Goal: Task Accomplishment & Management: Use online tool/utility

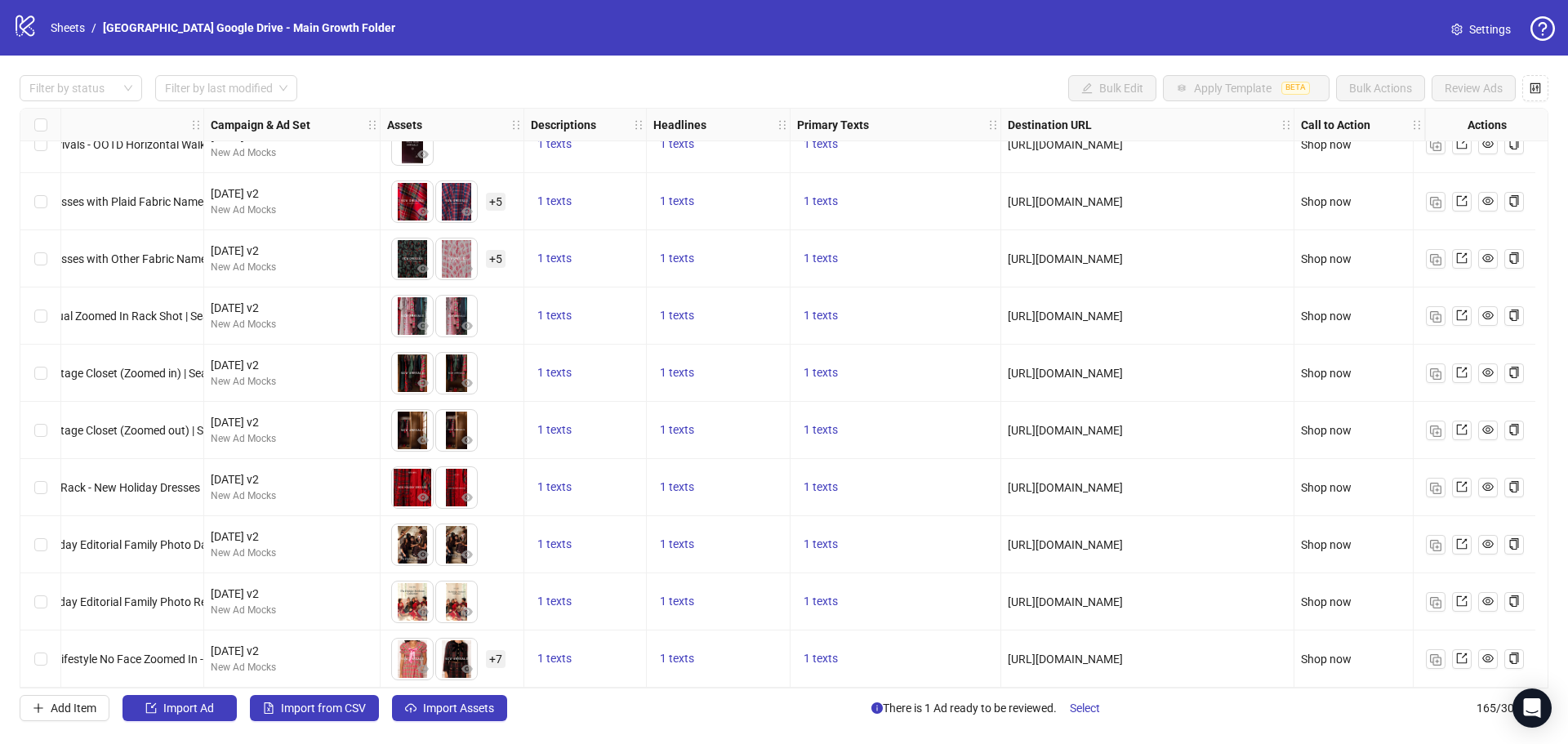
scroll to position [8891, 0]
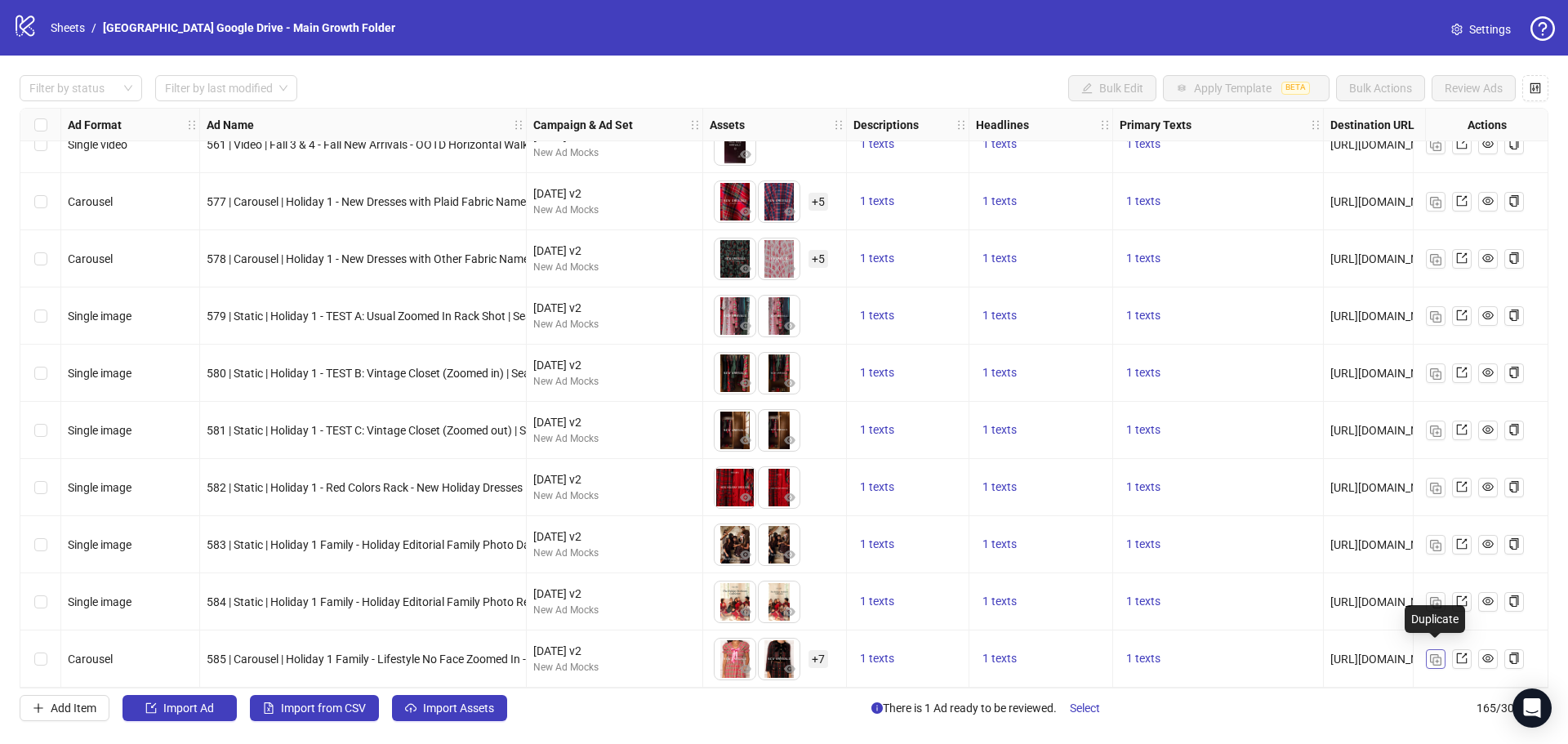
click at [1439, 660] on button "button" at bounding box center [1436, 659] width 20 height 20
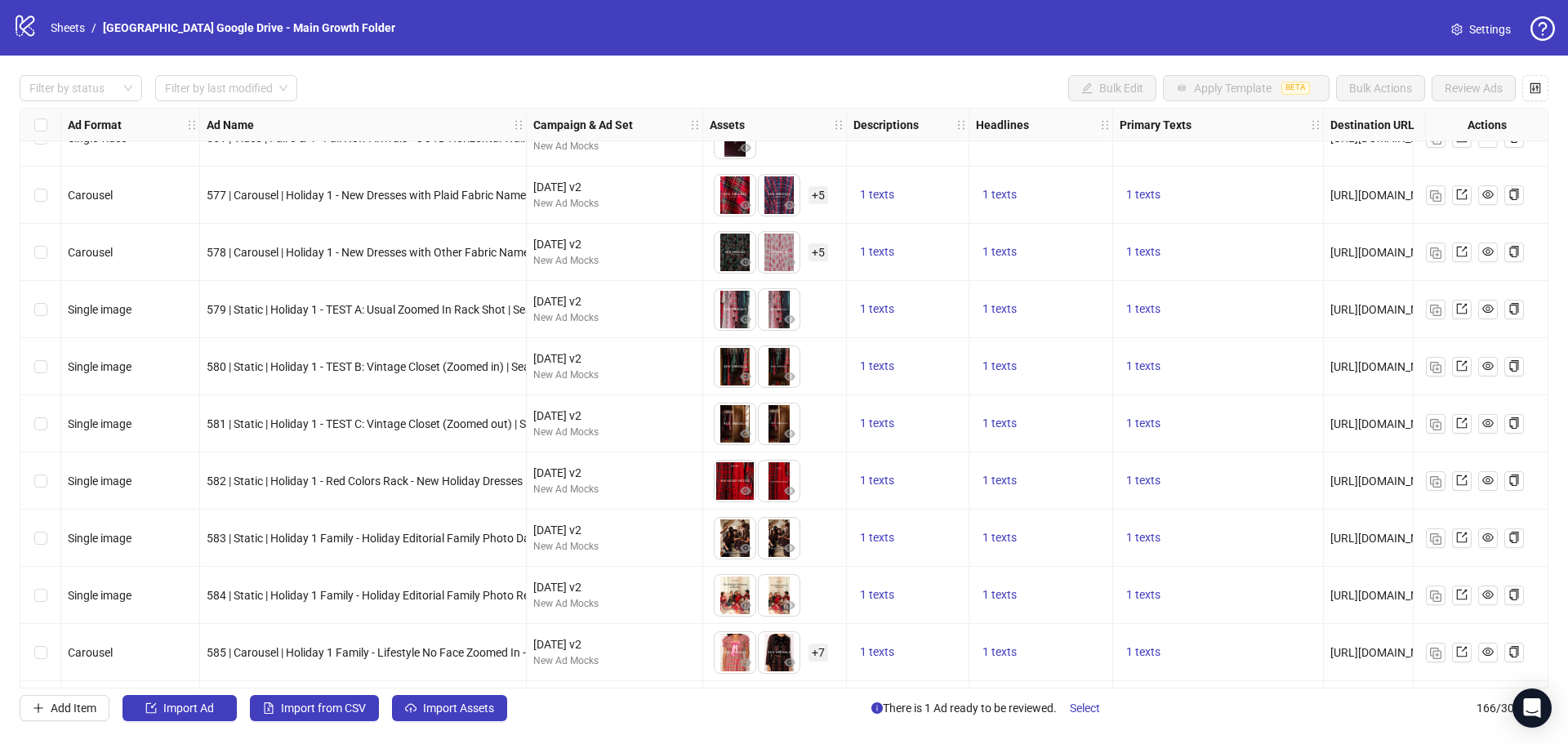
scroll to position [8948, 0]
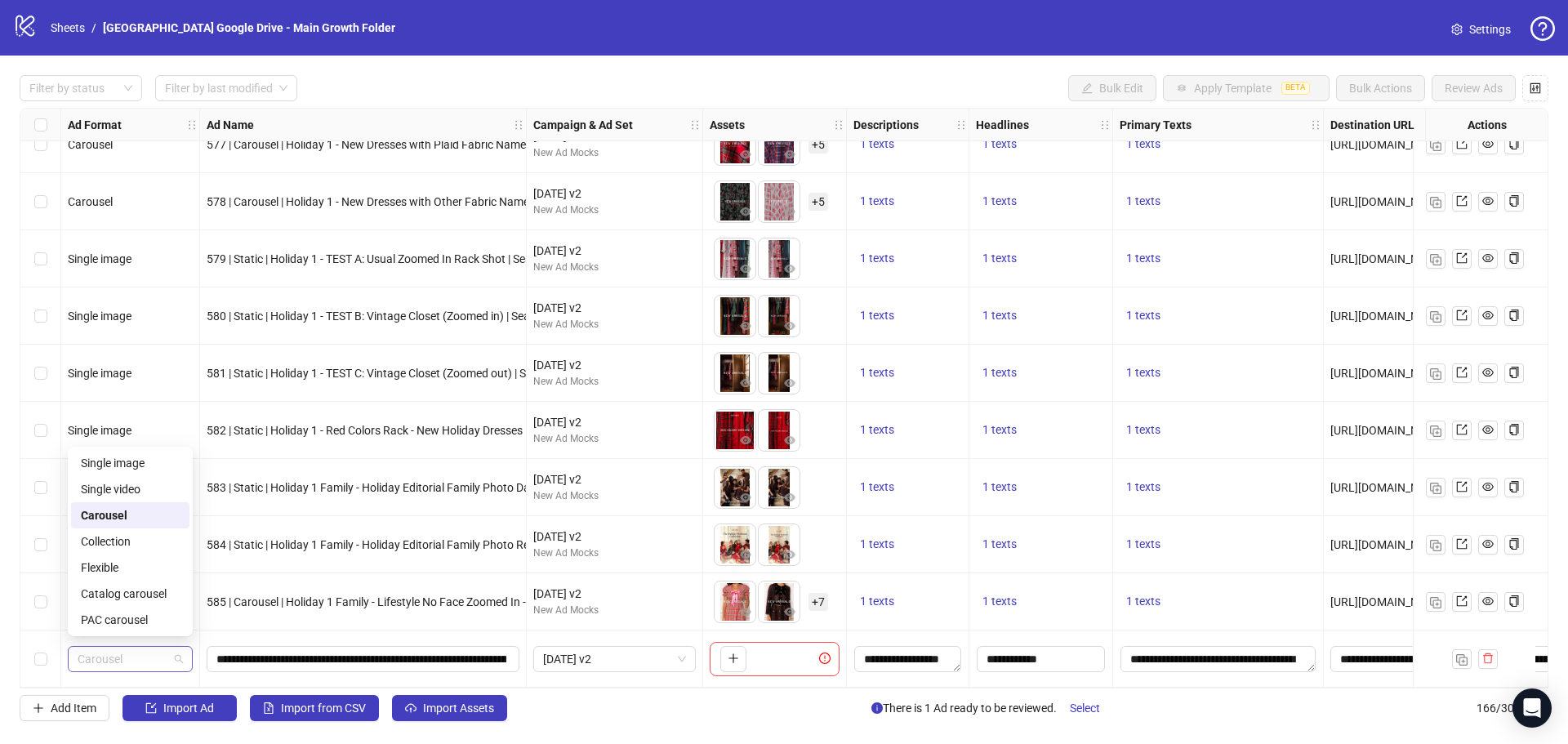
click at [147, 646] on span "Carousel" at bounding box center [129, 659] width 106 height 25
click at [412, 646] on span "**********" at bounding box center [363, 658] width 313 height 26
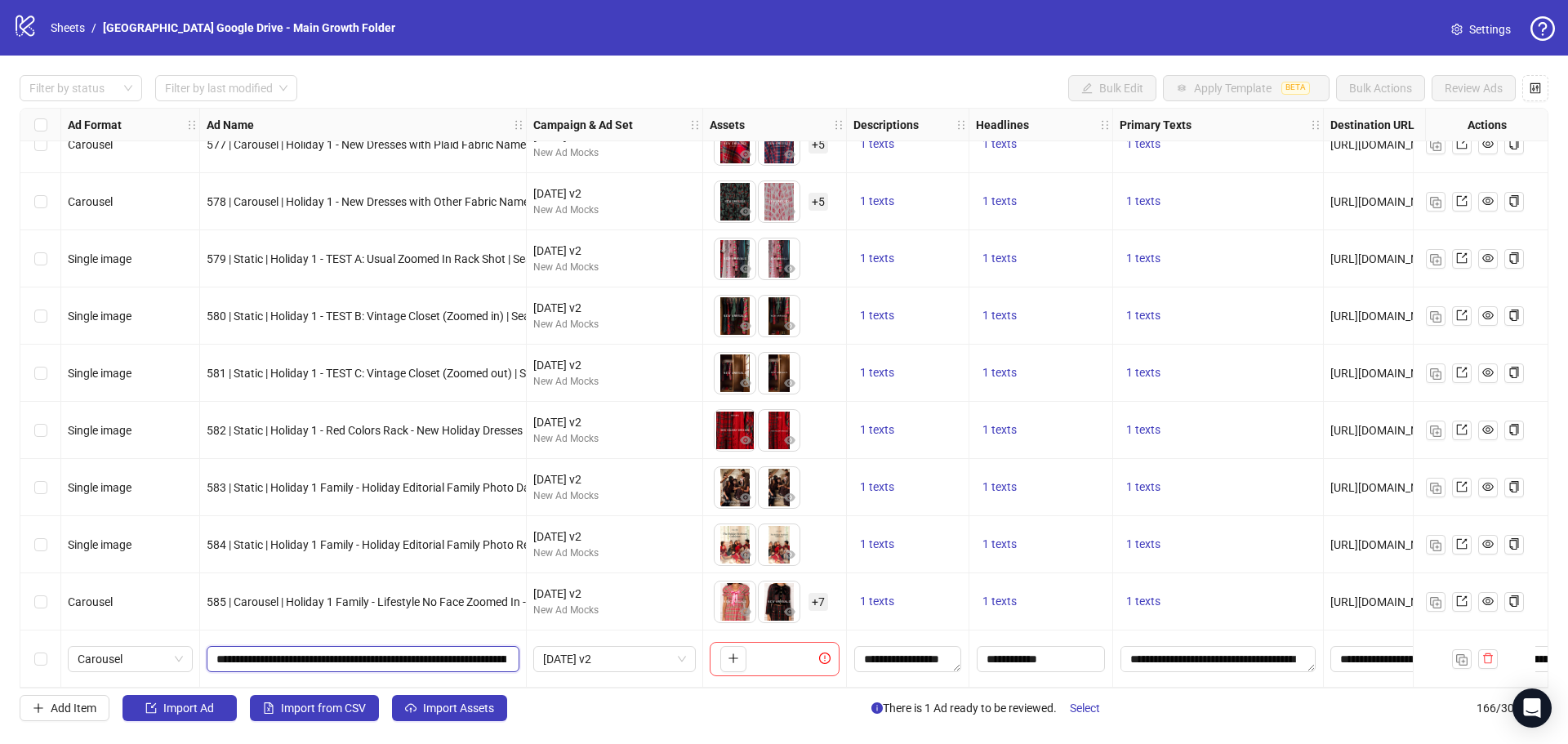
scroll to position [0, 647]
click at [403, 650] on input "**********" at bounding box center [361, 659] width 290 height 18
paste input "text"
type input "**********"
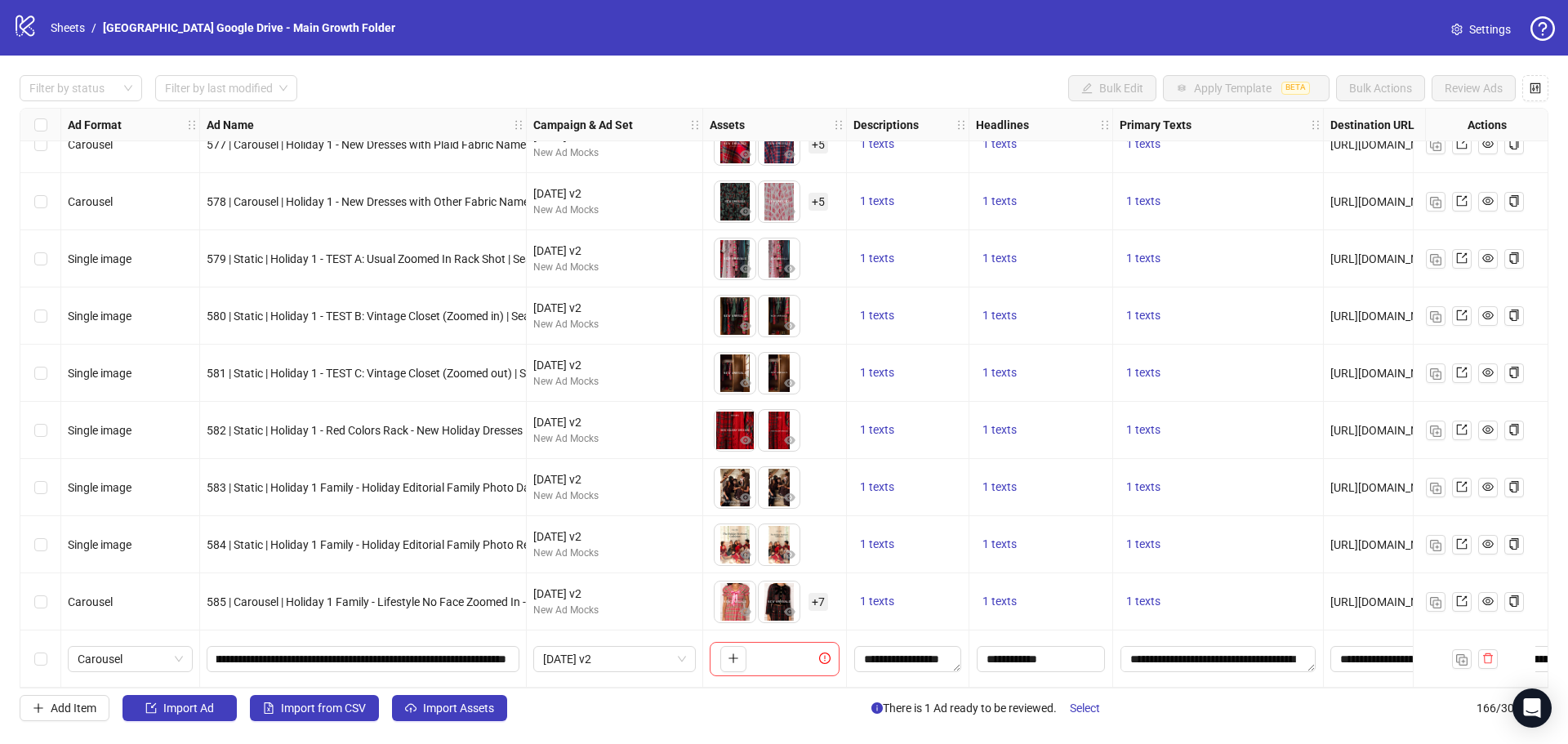
click at [416, 615] on div "585 | Carousel | Holiday 1 Family - Lifestyle No Face Zoomed In - New Arrivals …" at bounding box center [364, 601] width 326 height 57
click at [1457, 655] on img "button" at bounding box center [1462, 660] width 12 height 12
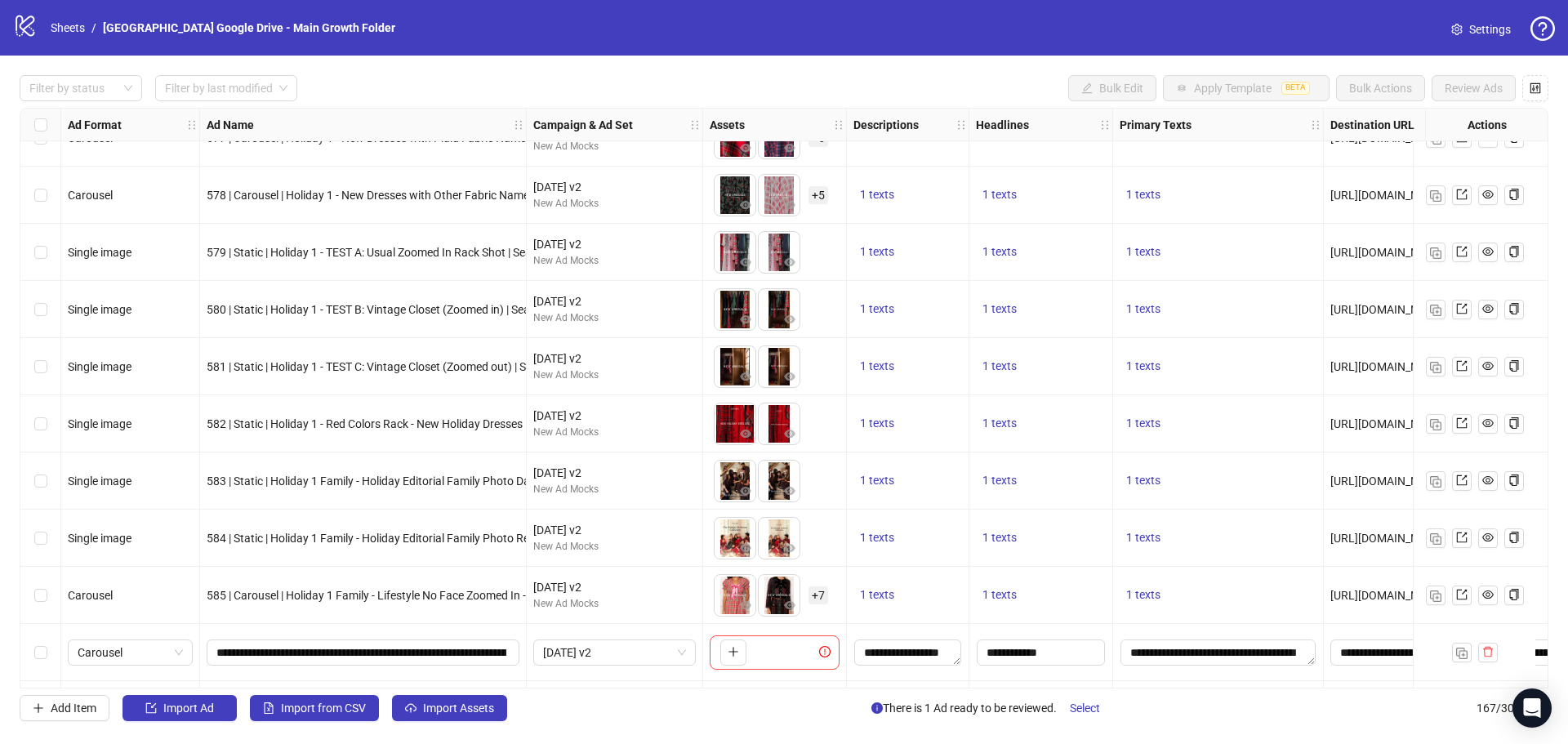
scroll to position [9005, 0]
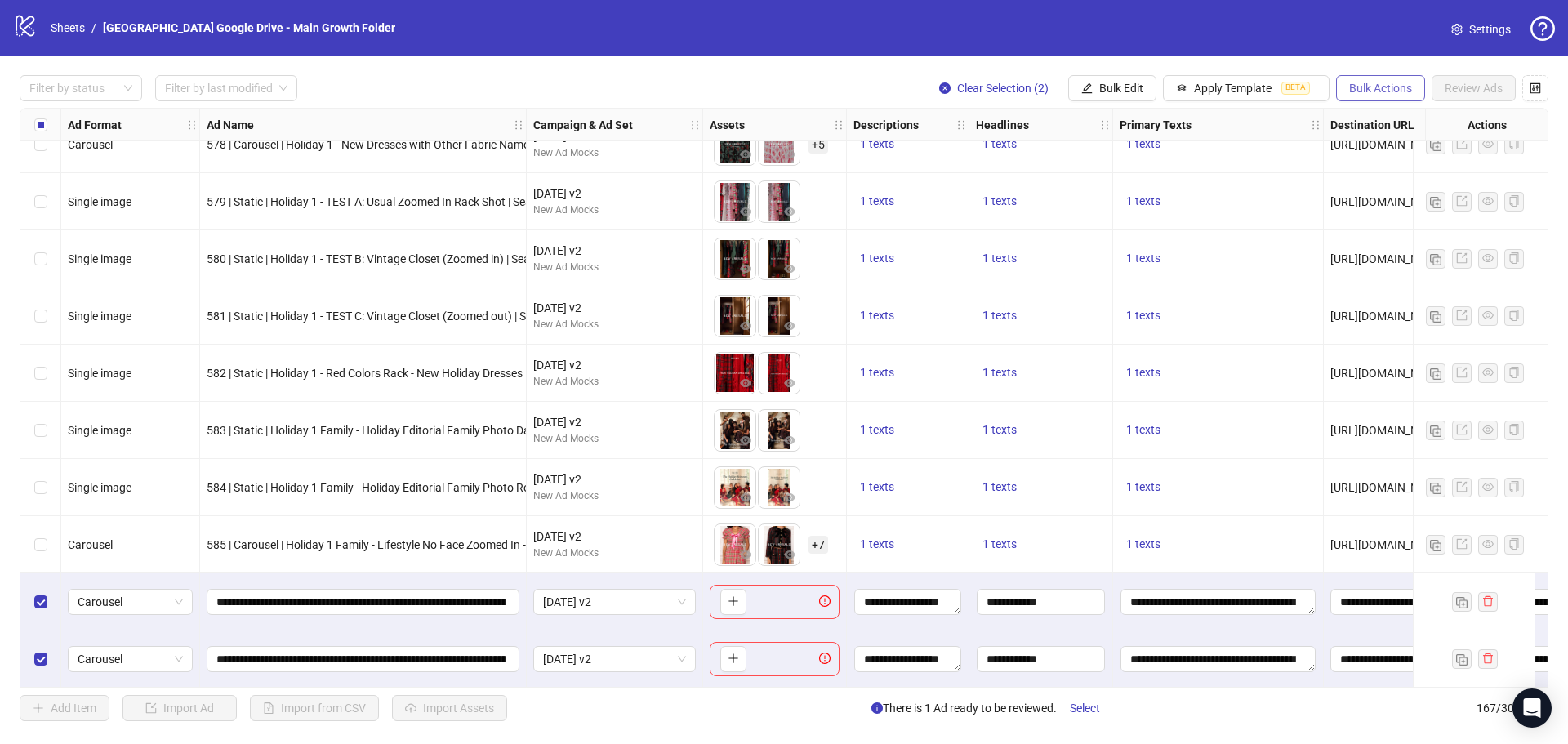
click at [1354, 98] on button "Bulk Actions" at bounding box center [1380, 88] width 89 height 26
click at [1418, 123] on span "Delete" at bounding box center [1403, 121] width 112 height 18
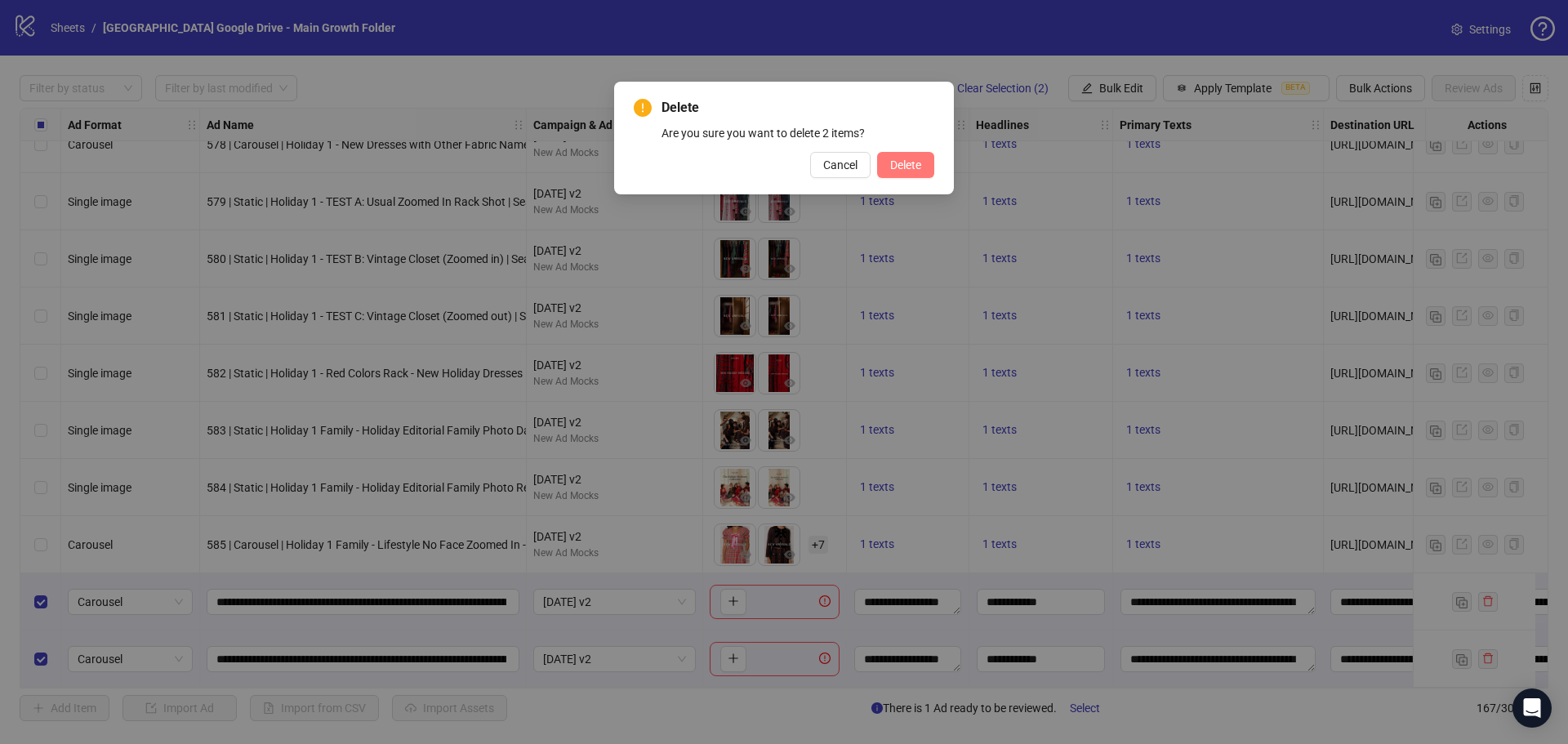
click at [915, 168] on span "Delete" at bounding box center [906, 165] width 31 height 13
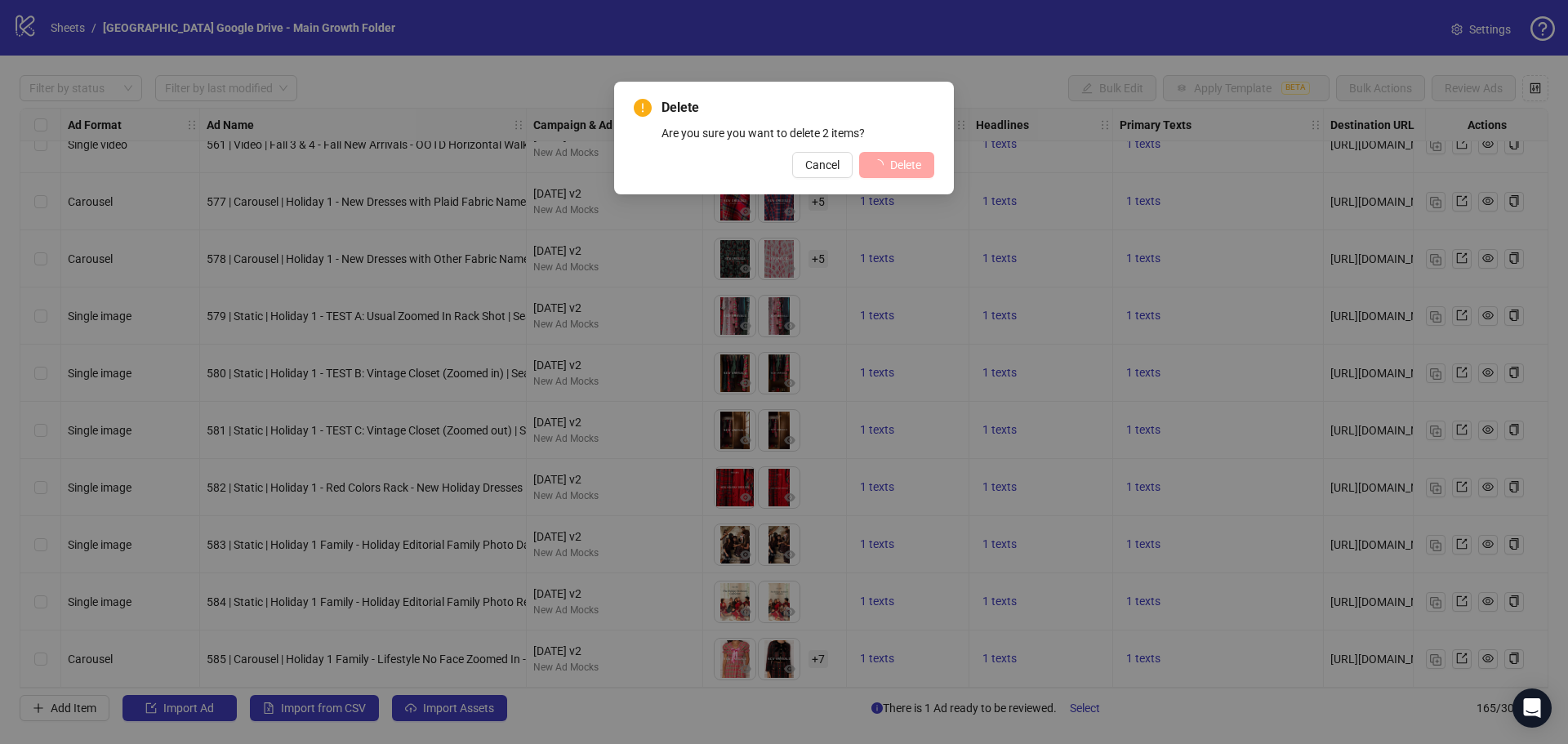
scroll to position [8891, 0]
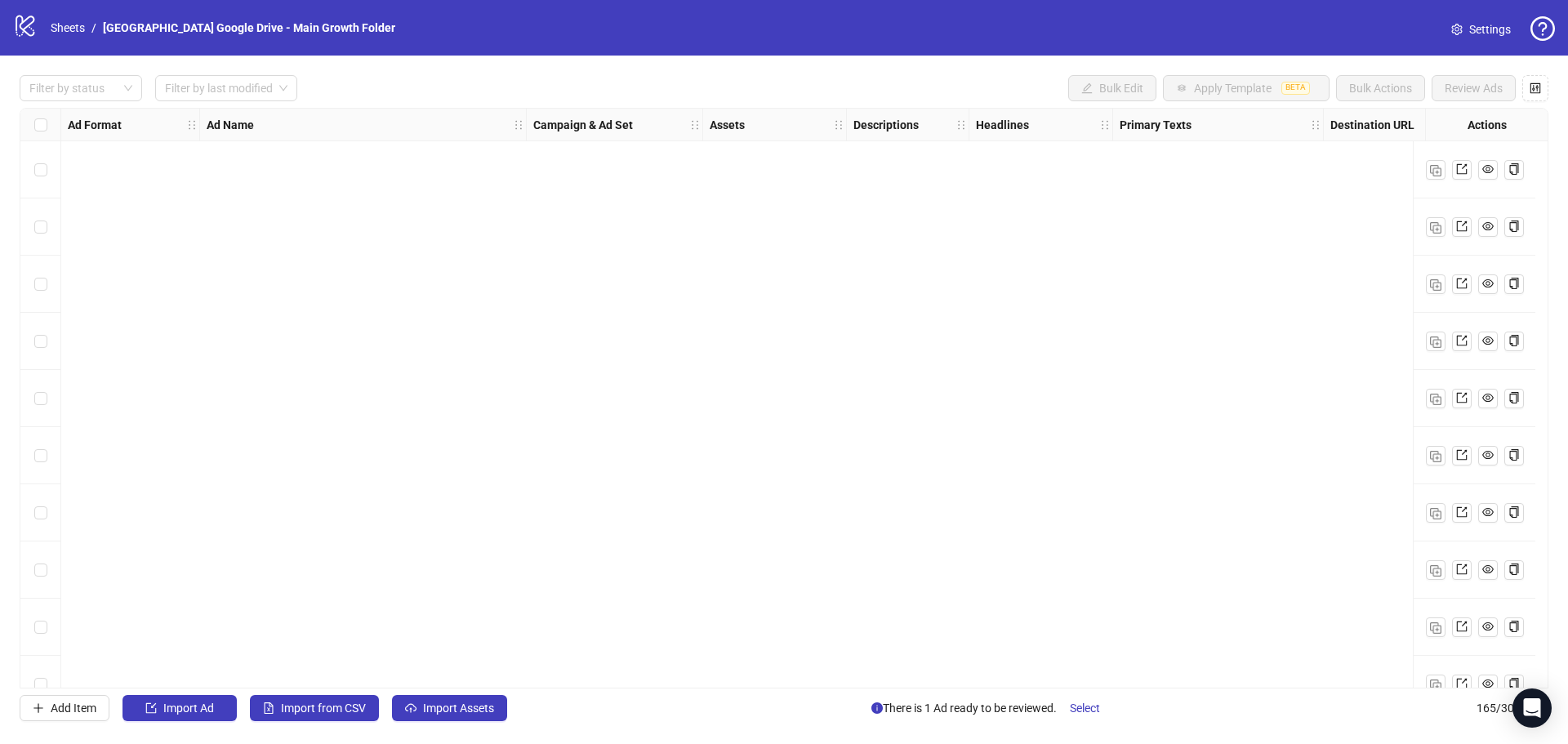
scroll to position [8891, 0]
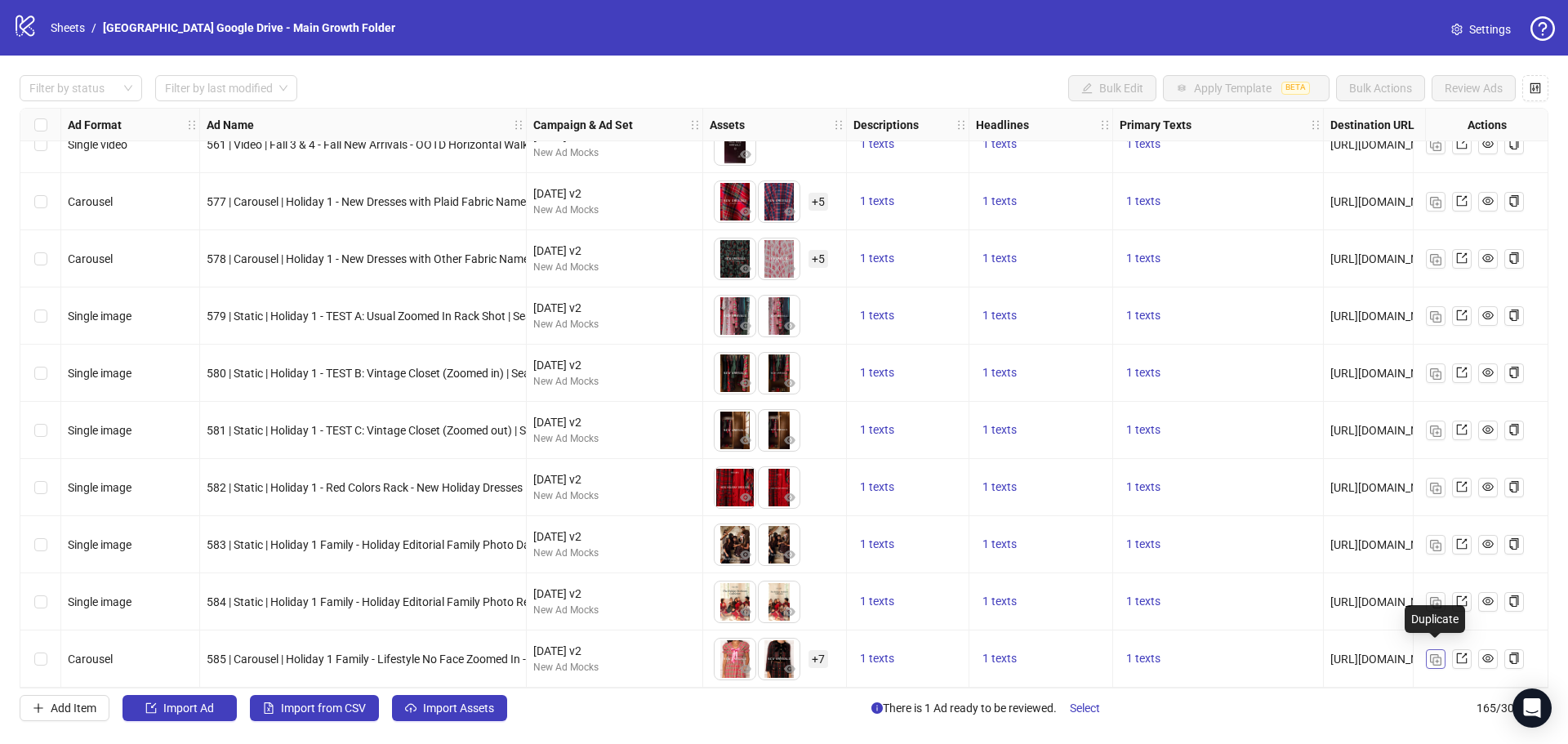
click at [1436, 657] on img "button" at bounding box center [1435, 660] width 12 height 12
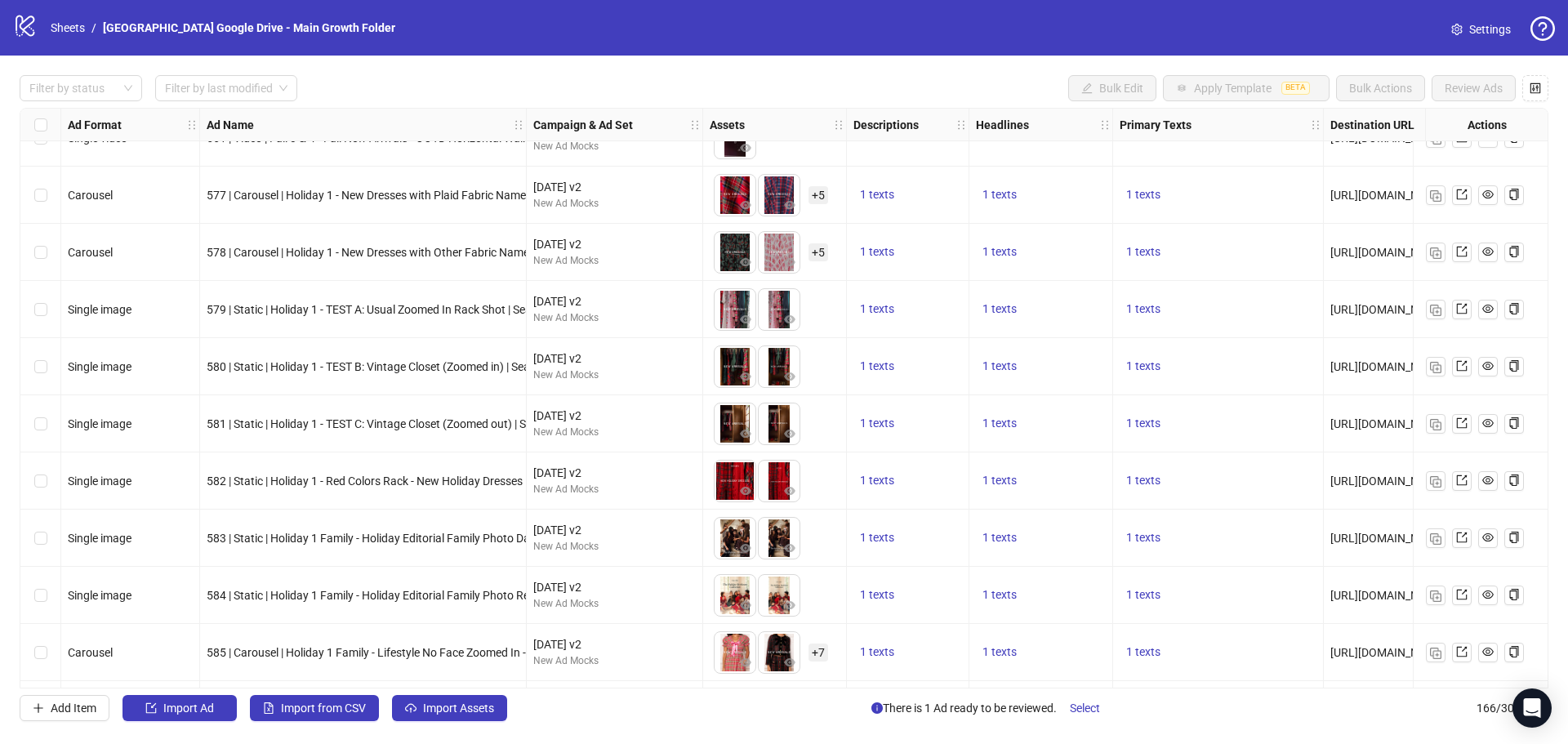
scroll to position [8948, 0]
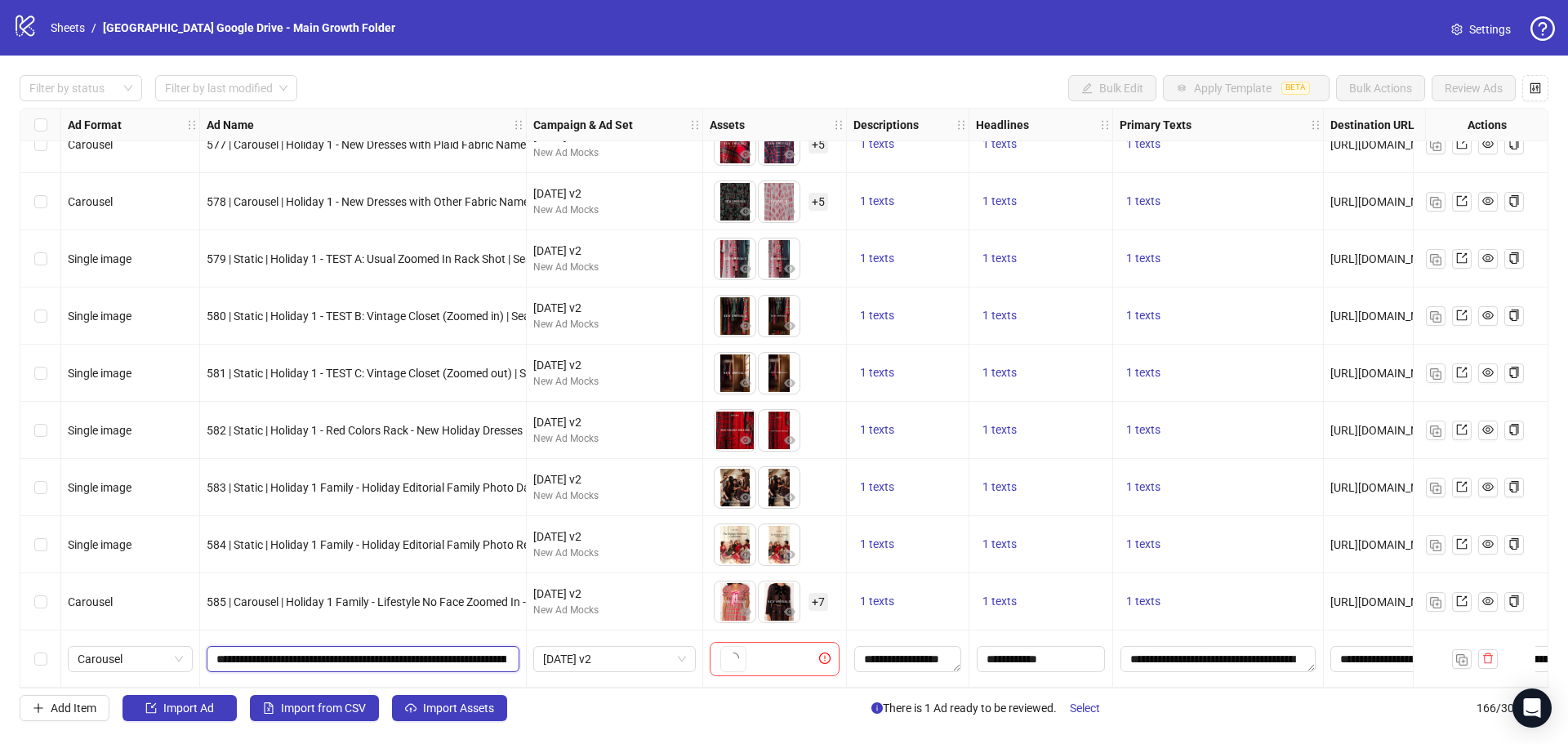
click at [327, 654] on input "**********" at bounding box center [361, 659] width 290 height 18
click at [1492, 653] on icon "delete" at bounding box center [1487, 658] width 12 height 12
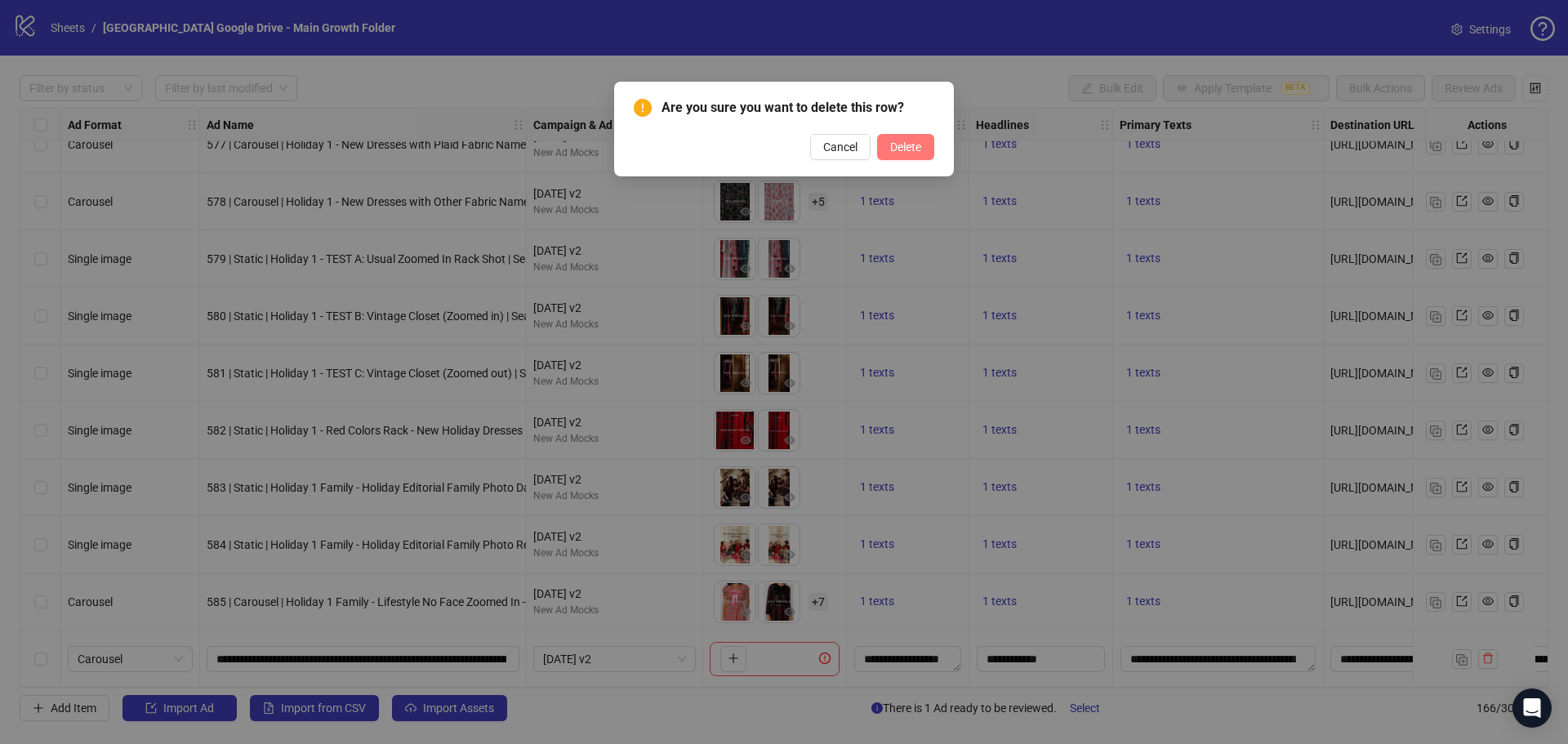
click at [927, 151] on button "Delete" at bounding box center [906, 146] width 57 height 26
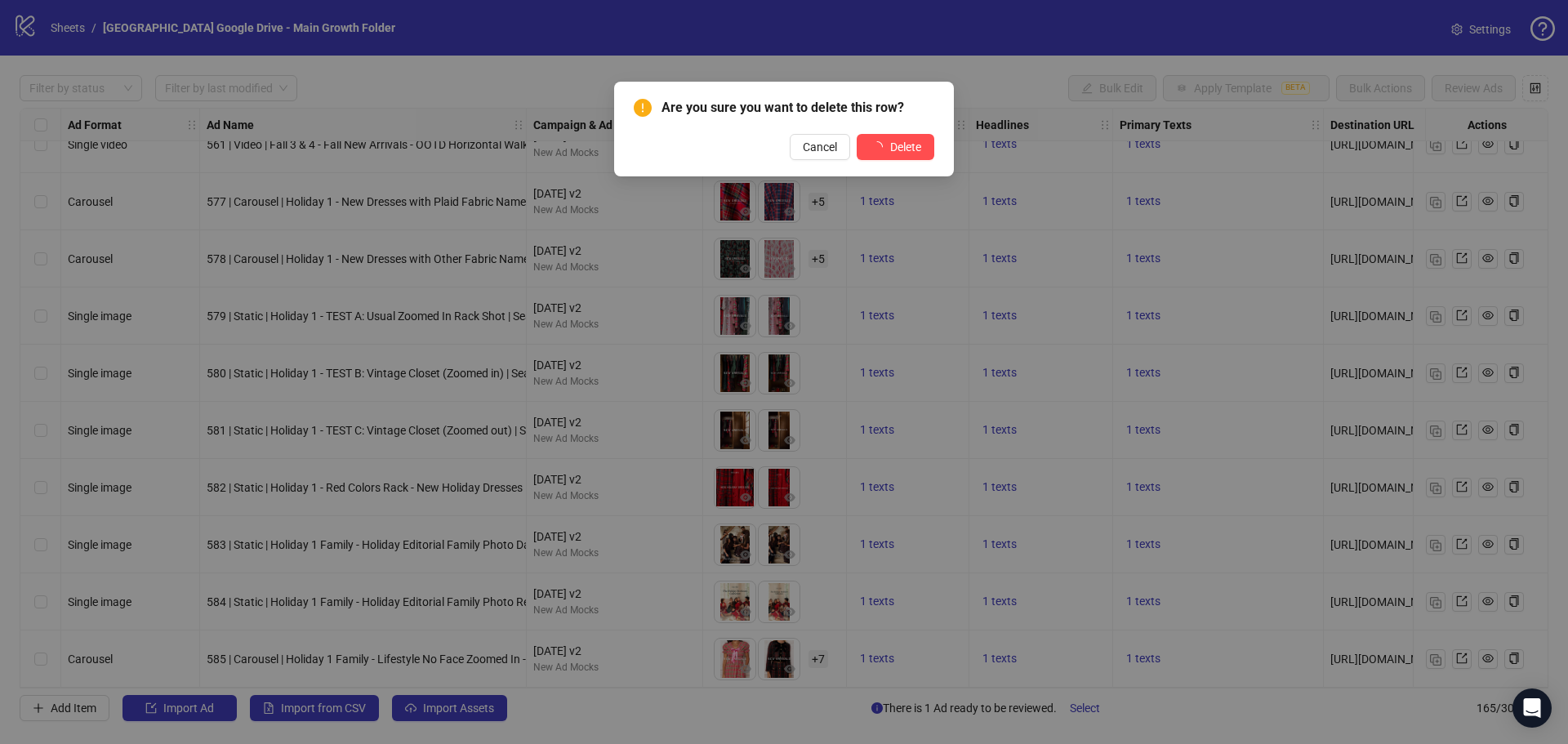
scroll to position [8891, 0]
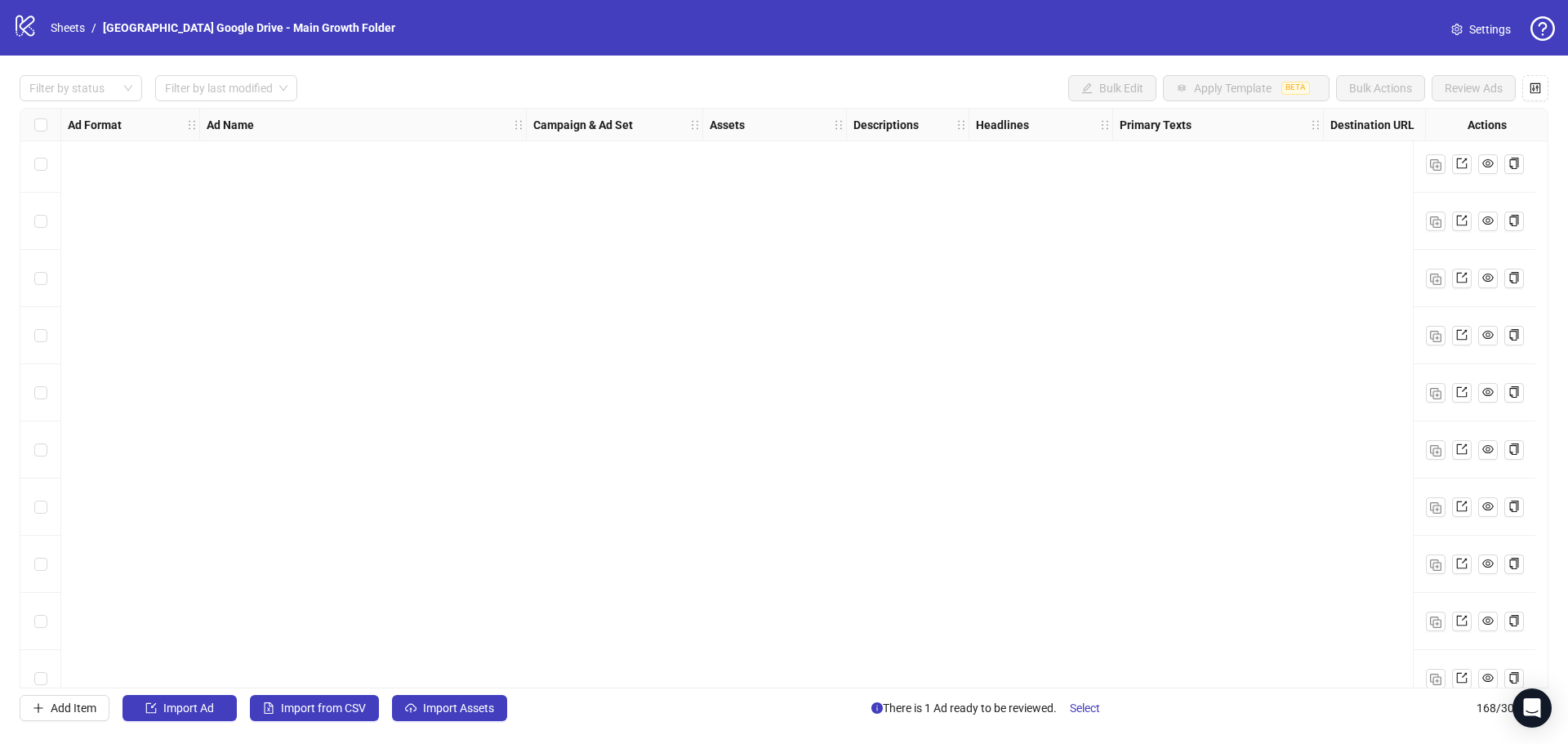
scroll to position [9063, 0]
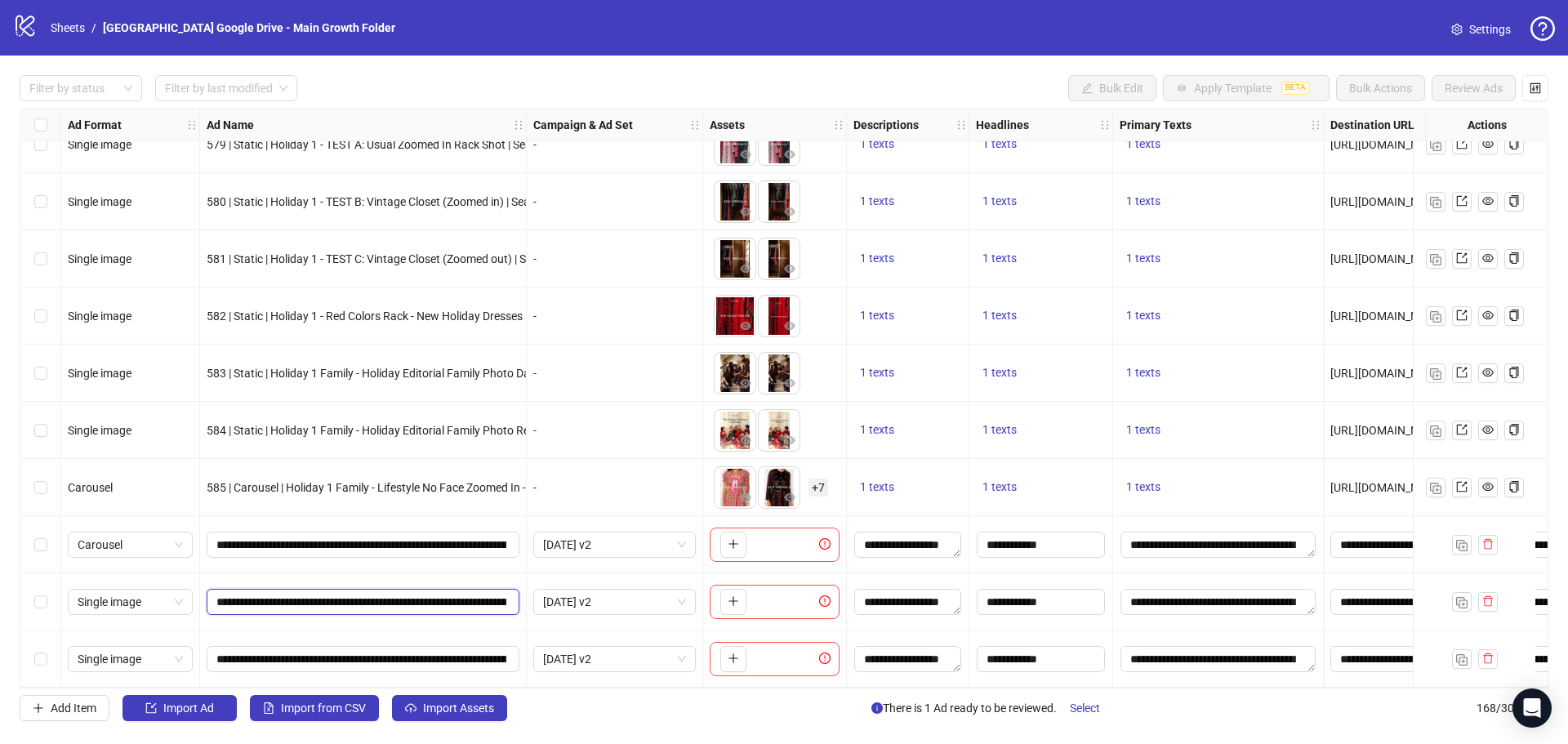
click at [312, 594] on input "**********" at bounding box center [361, 601] width 290 height 18
paste input "*"
type input "**********"
click at [270, 650] on input "**********" at bounding box center [361, 659] width 290 height 18
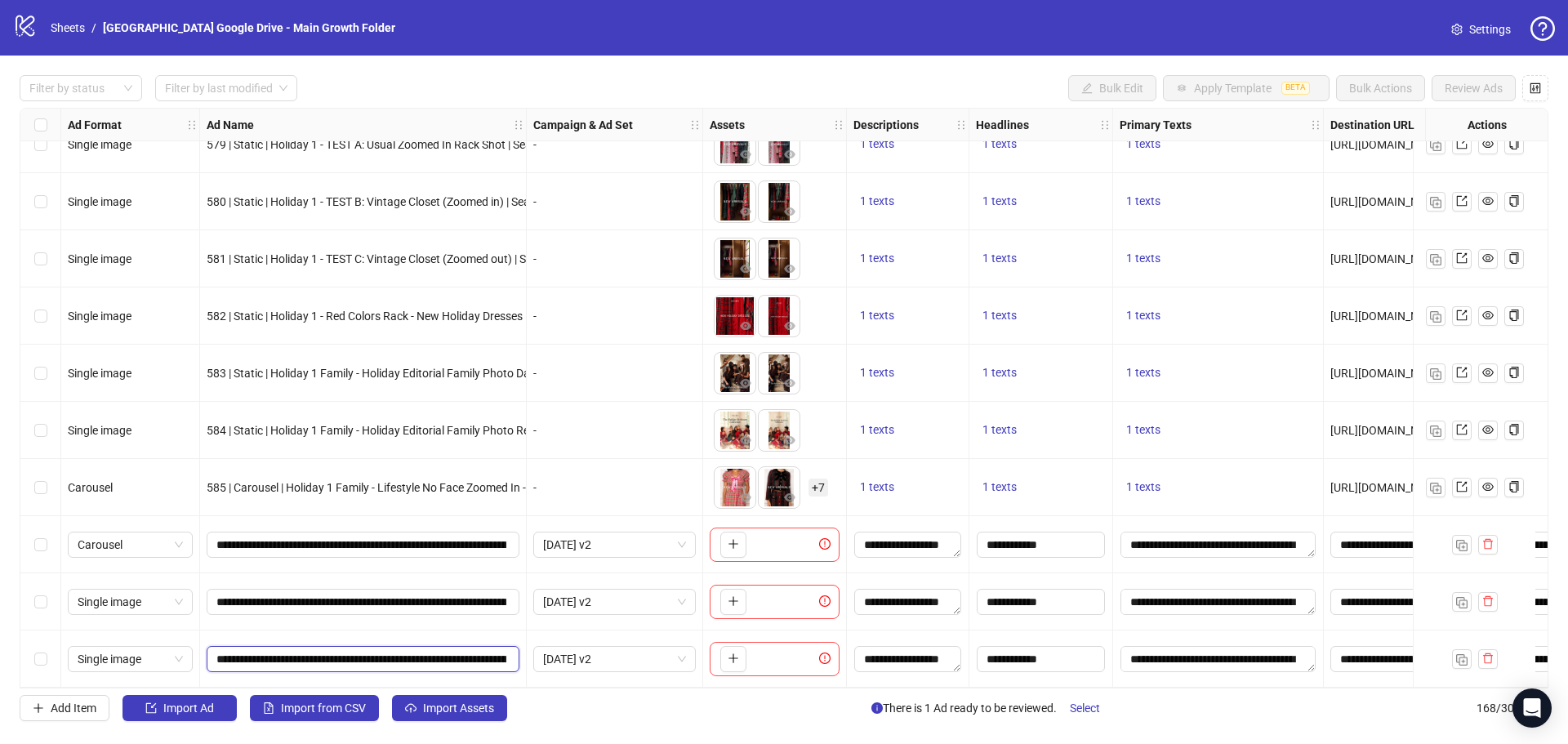
paste input "text"
type input "**********"
click at [284, 630] on div "**********" at bounding box center [364, 659] width 326 height 57
click at [731, 538] on icon "plus" at bounding box center [733, 544] width 12 height 12
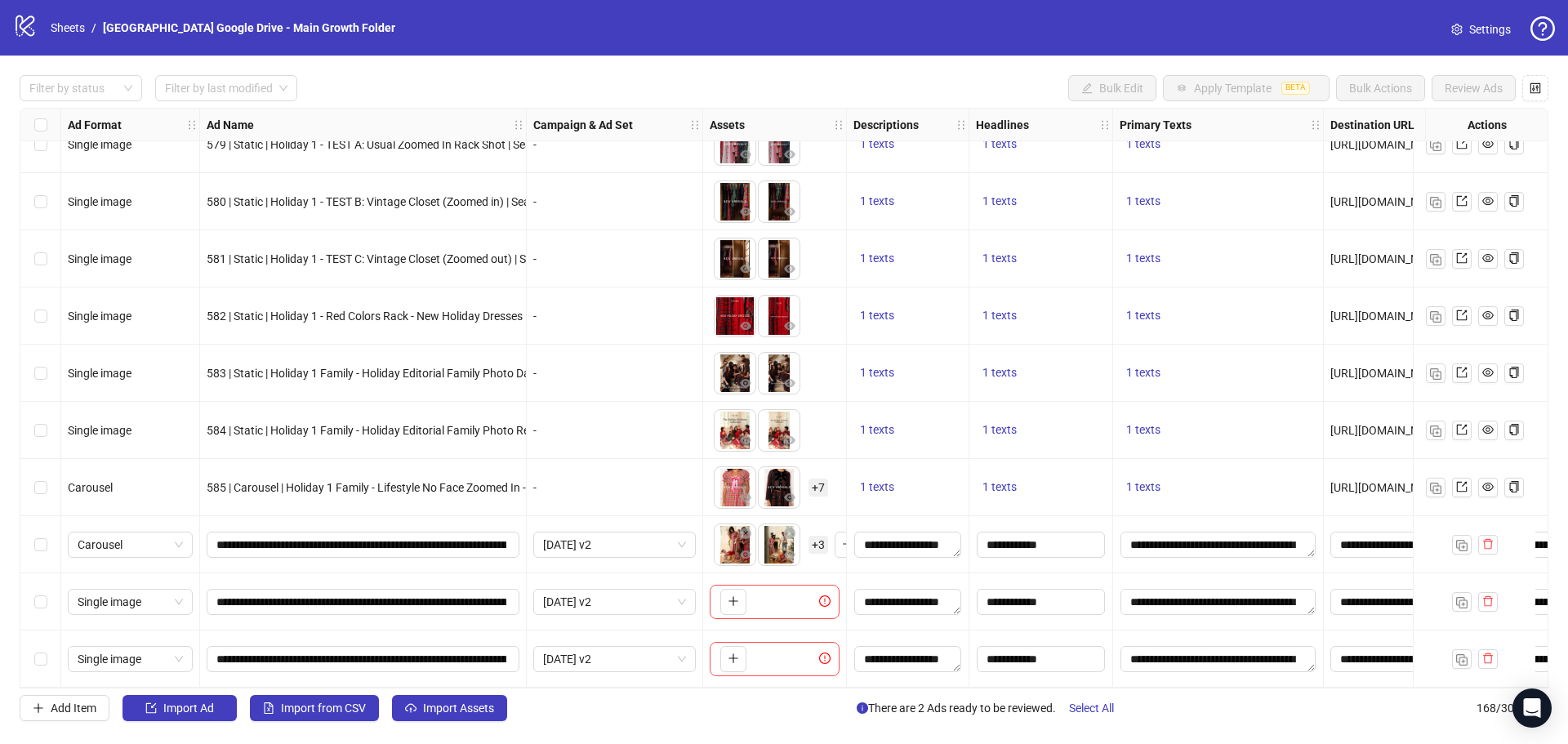
click at [815, 544] on span "+ 3" at bounding box center [819, 544] width 20 height 18
click at [840, 537] on button "button" at bounding box center [847, 544] width 26 height 26
click at [737, 595] on icon "plus" at bounding box center [733, 600] width 12 height 12
click at [737, 654] on icon "plus" at bounding box center [733, 658] width 12 height 12
click at [817, 537] on span "+ 8" at bounding box center [819, 544] width 20 height 18
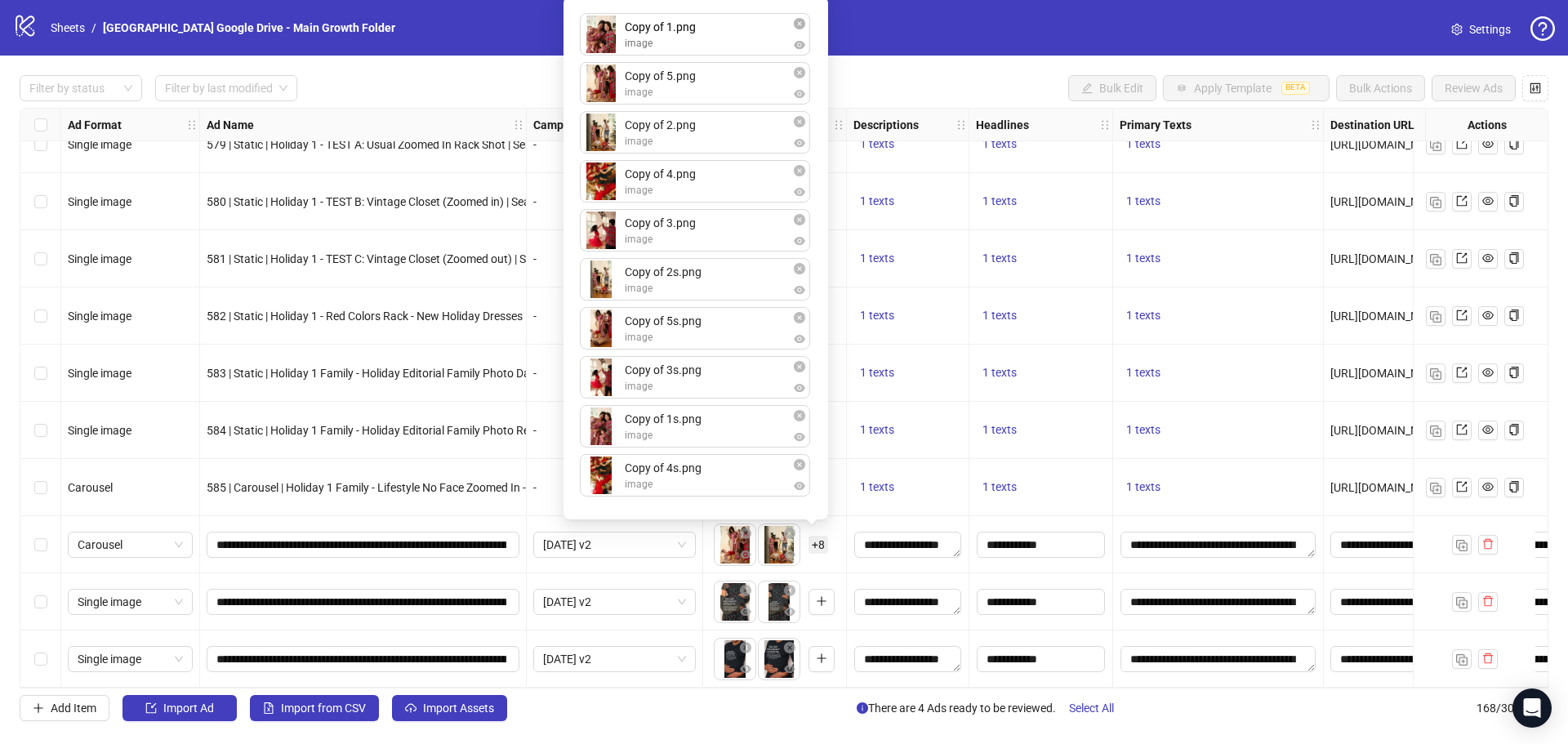
drag, startPoint x: 622, startPoint y: 233, endPoint x: 621, endPoint y: 46, distance: 187.0
click at [621, 46] on div "Copy of 5.png image Copy of 2.png image Copy of 4.png image Copy of 3.png image…" at bounding box center [695, 257] width 245 height 503
drag, startPoint x: 622, startPoint y: 280, endPoint x: 626, endPoint y: 94, distance: 186.0
click at [626, 94] on div "Copy of 1.png image Copy of 5.png image Copy of 2.png image Copy of 4.png image…" at bounding box center [695, 257] width 245 height 503
drag, startPoint x: 617, startPoint y: 95, endPoint x: 616, endPoint y: 286, distance: 191.0
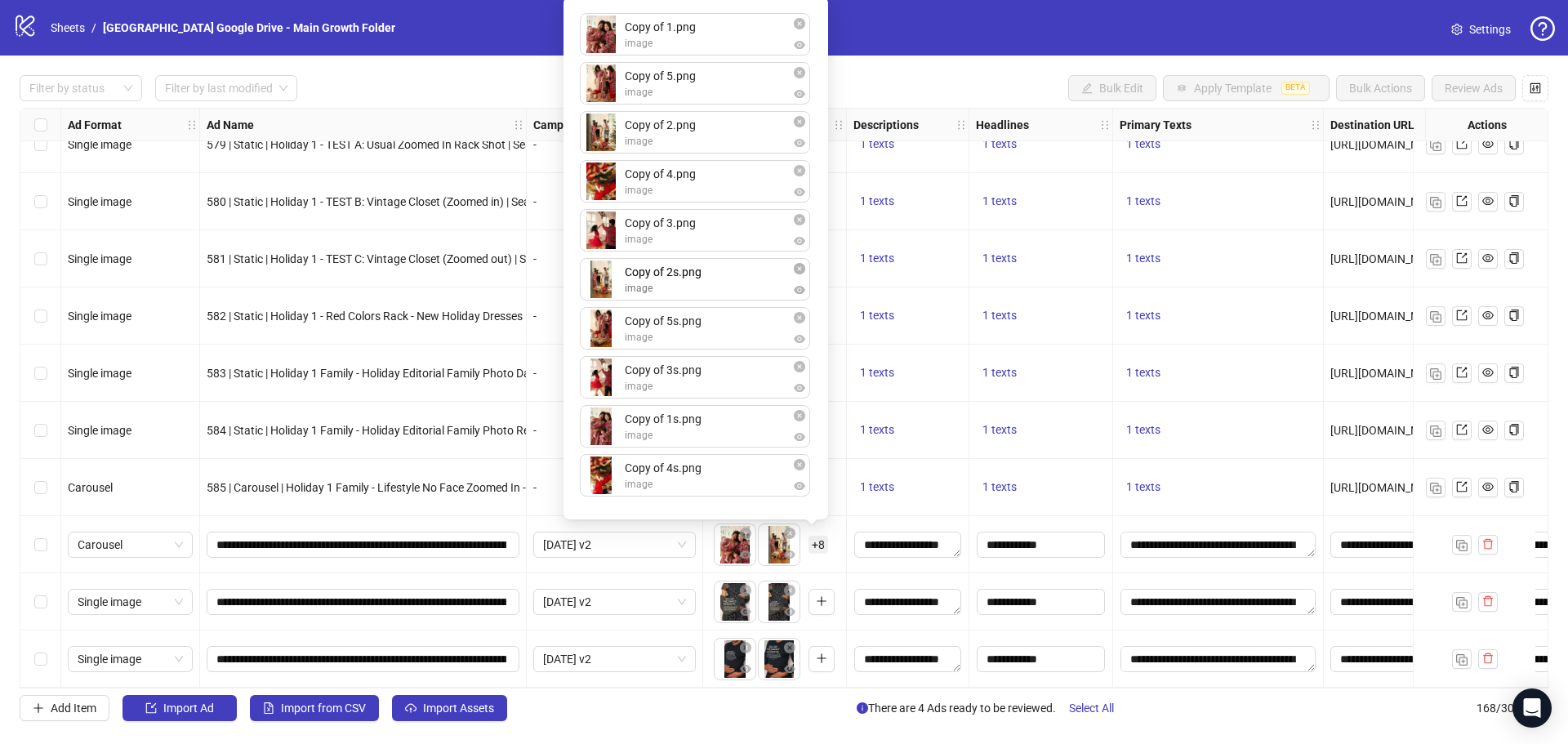
drag, startPoint x: 607, startPoint y: 97, endPoint x: 611, endPoint y: 294, distance: 197.0
drag, startPoint x: 613, startPoint y: 428, endPoint x: 617, endPoint y: 271, distance: 157.1
click at [617, 271] on div "Copy of 1.png image Copy of 5.png image Copy of 2.png image Copy of 4.png image…" at bounding box center [695, 257] width 245 height 503
click at [614, 436] on li "Copy of 3s.png image" at bounding box center [695, 429] width 231 height 49
drag, startPoint x: 614, startPoint y: 434, endPoint x: 617, endPoint y: 468, distance: 34.1
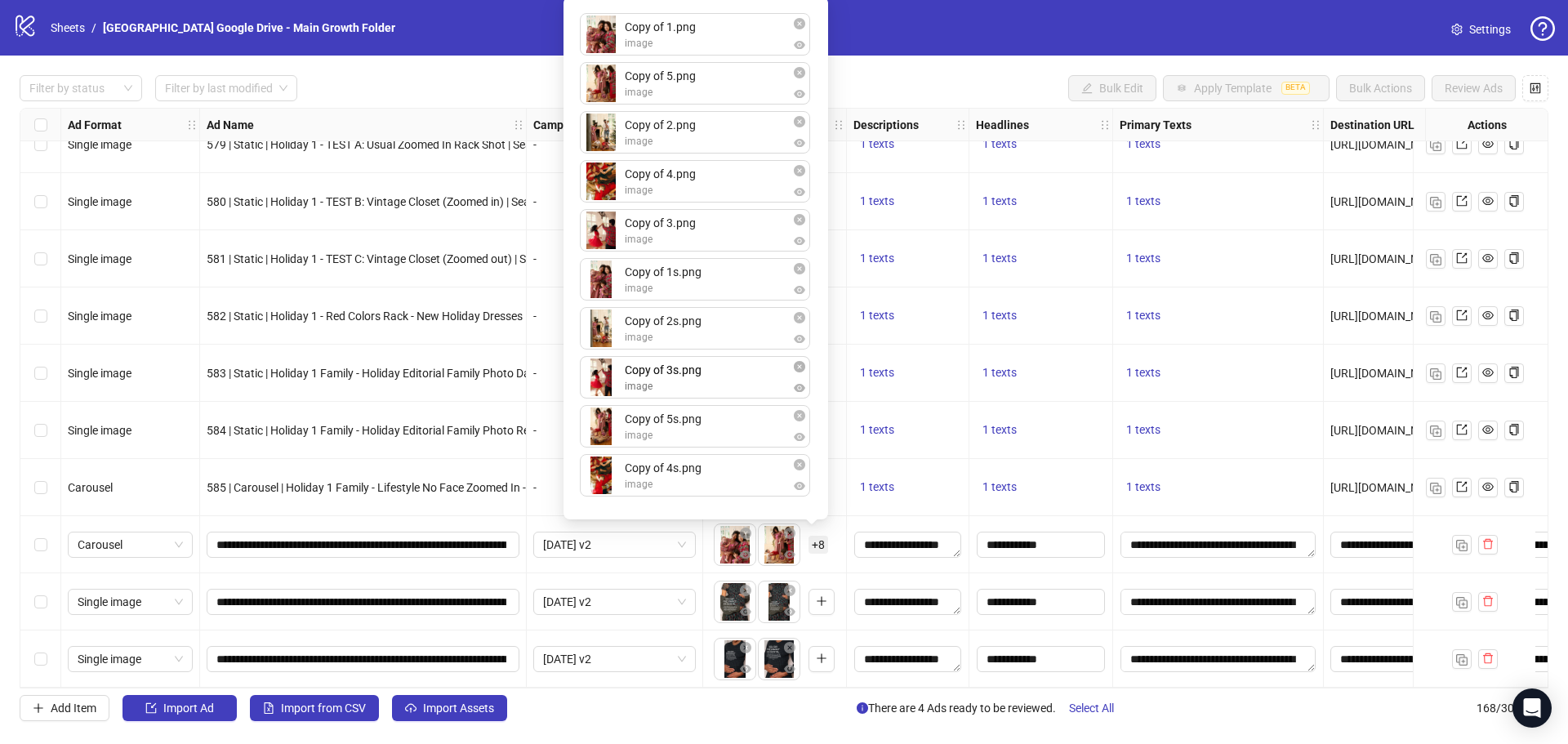
click at [618, 375] on div "Copy of 1.png image Copy of 5.png image Copy of 2.png image Copy of 4.png image…" at bounding box center [695, 257] width 245 height 503
drag, startPoint x: 615, startPoint y: 486, endPoint x: 616, endPoint y: 416, distance: 70.0
click at [616, 416] on div "Copy of 1.png image Copy of 5.png image Copy of 2.png image Copy of 4.png image…" at bounding box center [695, 257] width 245 height 503
drag, startPoint x: 618, startPoint y: 137, endPoint x: 611, endPoint y: 94, distance: 43.6
click at [611, 94] on div "Copy of 1.png image Copy of 5.png image Copy of 2.png image Copy of 4.png image…" at bounding box center [695, 257] width 245 height 503
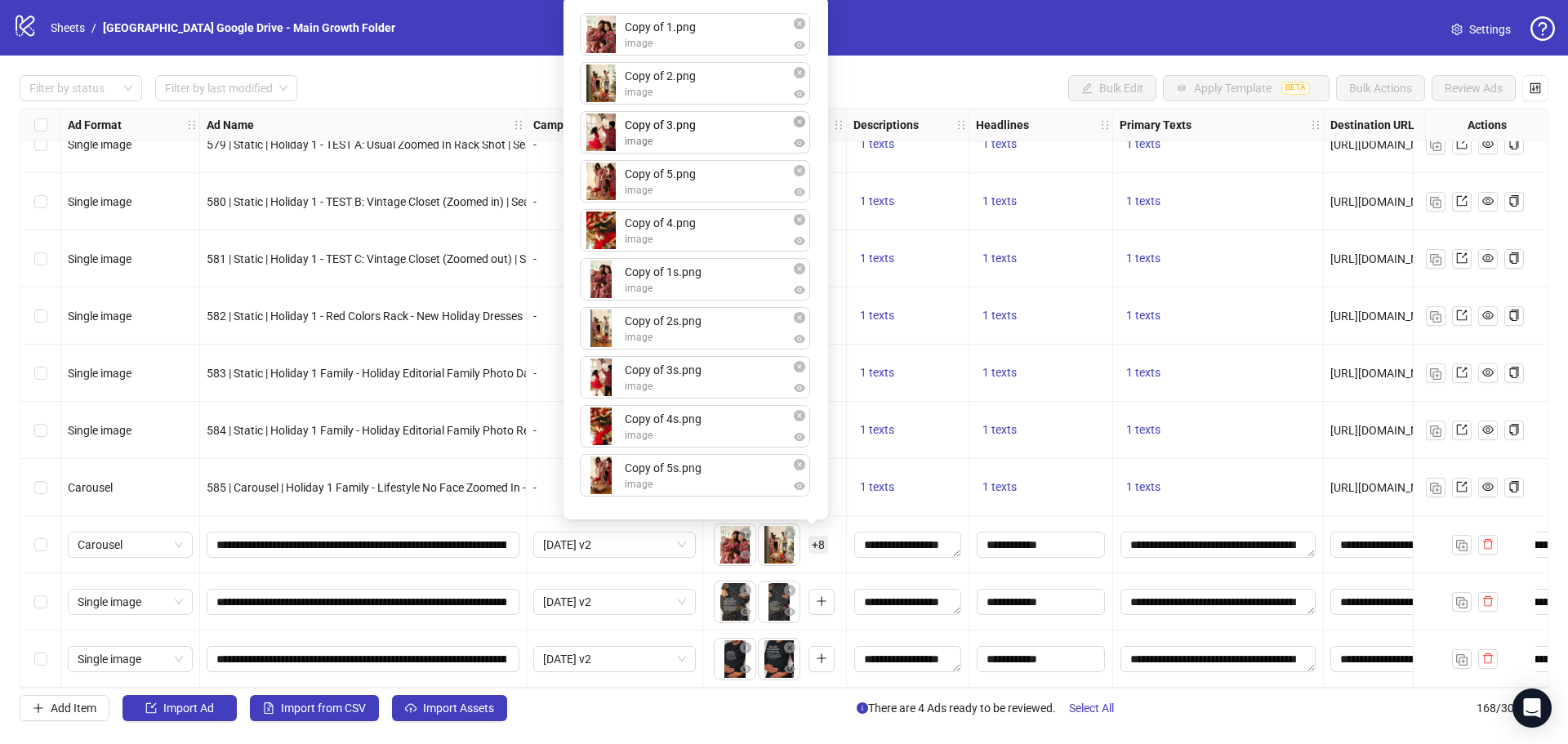
drag, startPoint x: 613, startPoint y: 229, endPoint x: 618, endPoint y: 202, distance: 27.5
click at [614, 133] on div "Copy of 1.png image Copy of 2.png image Copy of 5.png image Copy of 4.png image…" at bounding box center [695, 257] width 245 height 503
click at [615, 169] on div "Copy of 1.png image Copy of 2.png image Copy of 3.png image Copy of 5.png image…" at bounding box center [695, 257] width 245 height 503
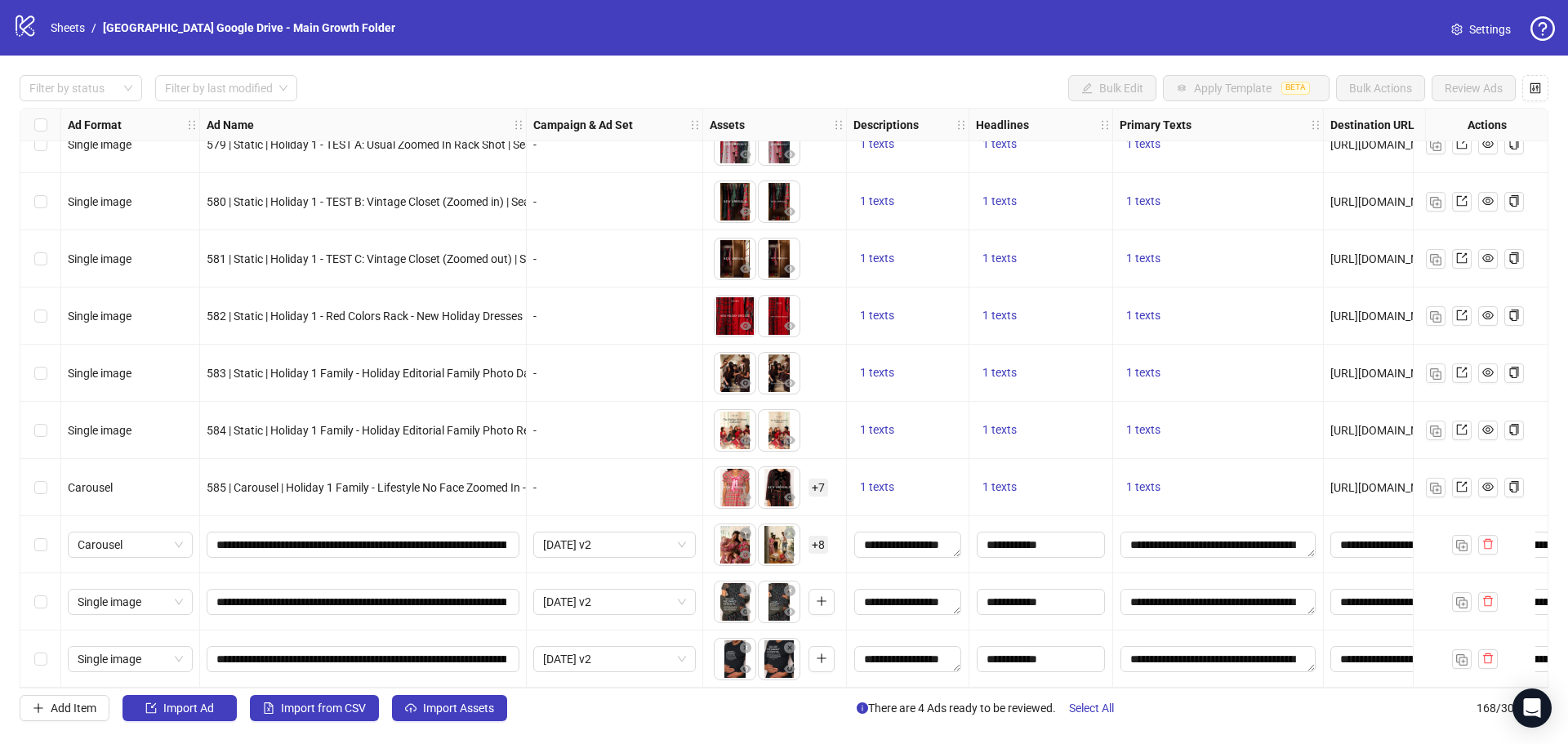
click at [931, 458] on div "1 texts" at bounding box center [908, 487] width 122 height 57
drag, startPoint x: 778, startPoint y: 674, endPoint x: 741, endPoint y: 674, distance: 37.0
click at [741, 674] on ul at bounding box center [757, 659] width 88 height 43
drag, startPoint x: 775, startPoint y: 667, endPoint x: 729, endPoint y: 667, distance: 46.0
click at [729, 667] on body "logo/logo-mobile Sheets / Ivy City Google Drive - Main Growth Folder Settings F…" at bounding box center [784, 372] width 1568 height 744
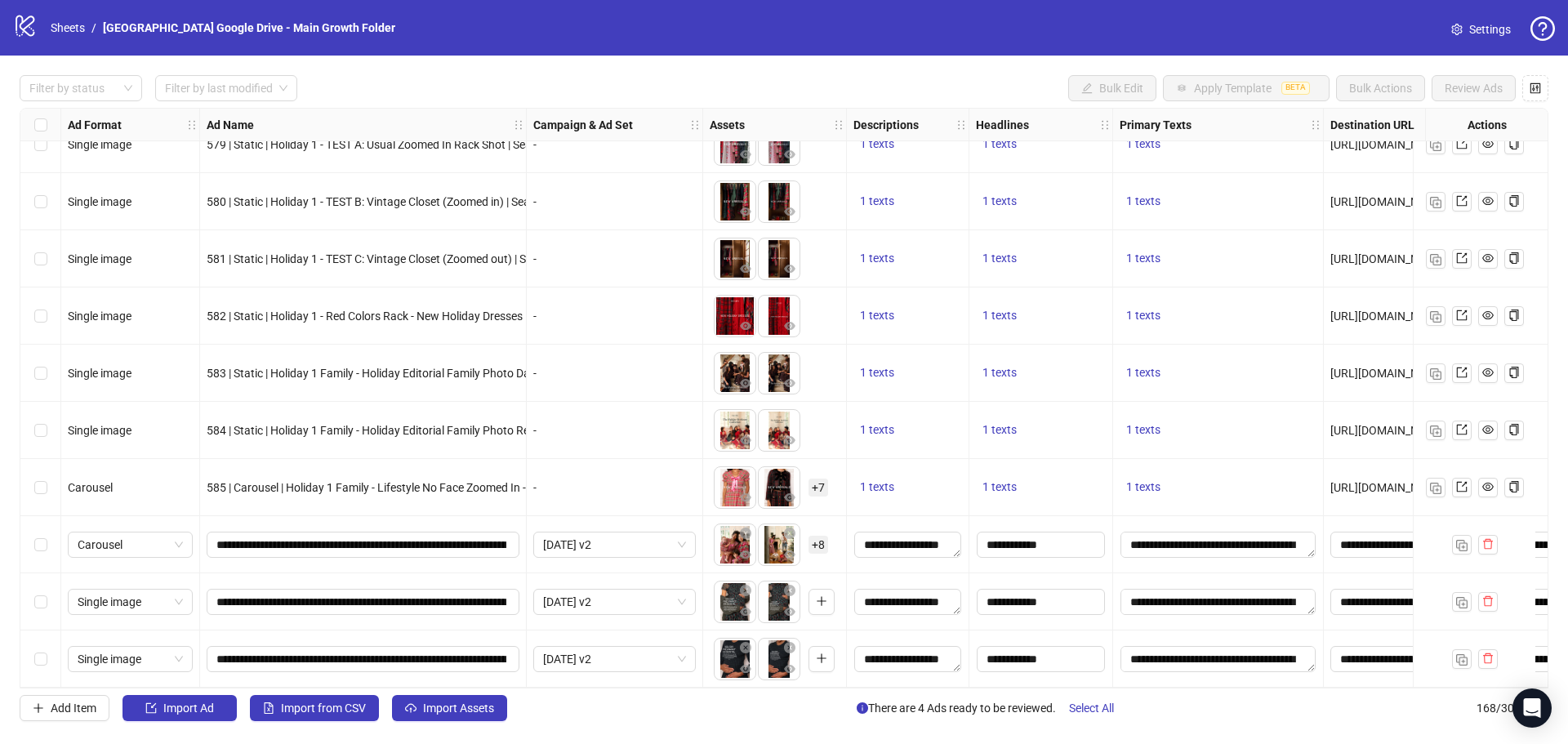
click at [54, 544] on div "Select row 166" at bounding box center [41, 544] width 41 height 57
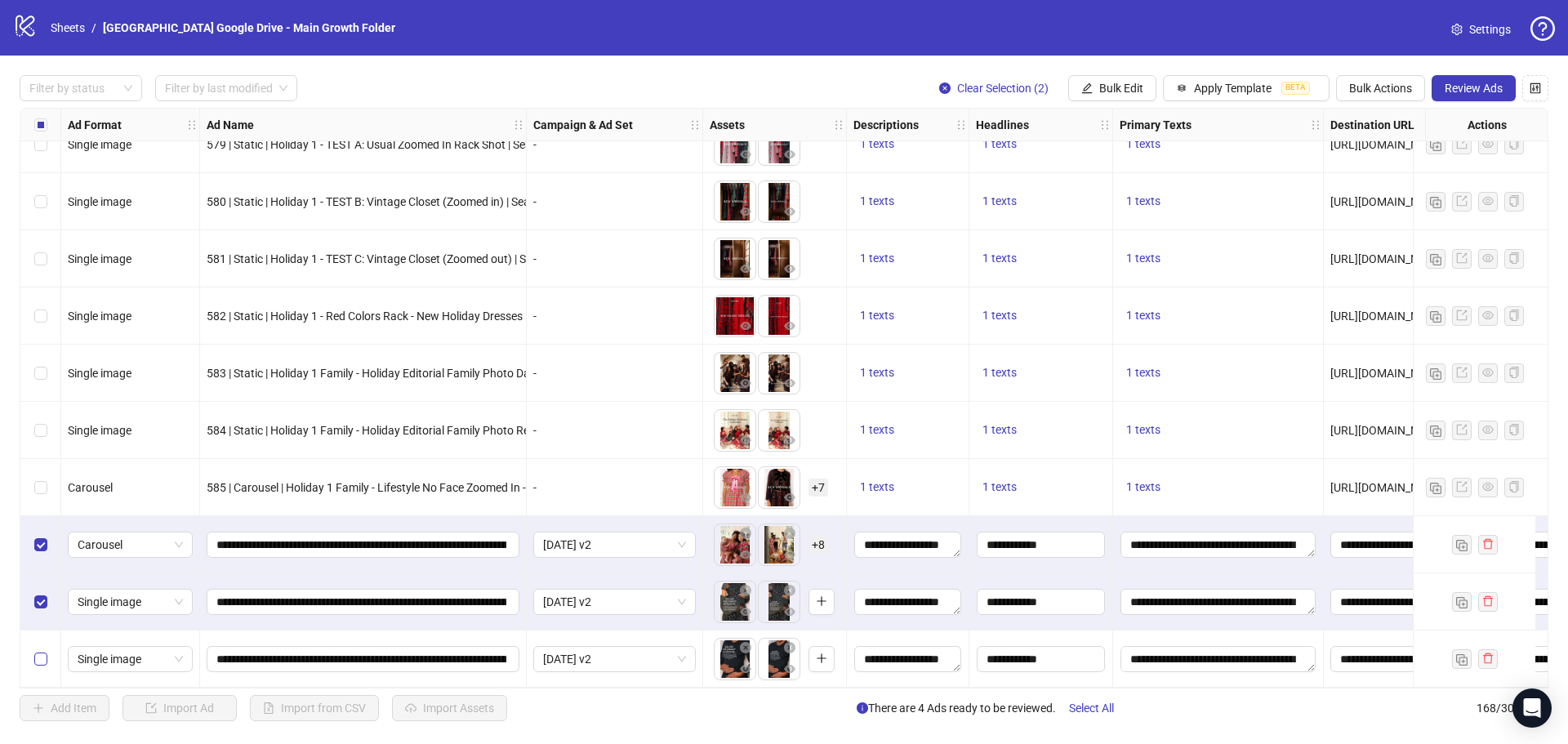
click at [38, 660] on label "Select row 168" at bounding box center [41, 659] width 13 height 18
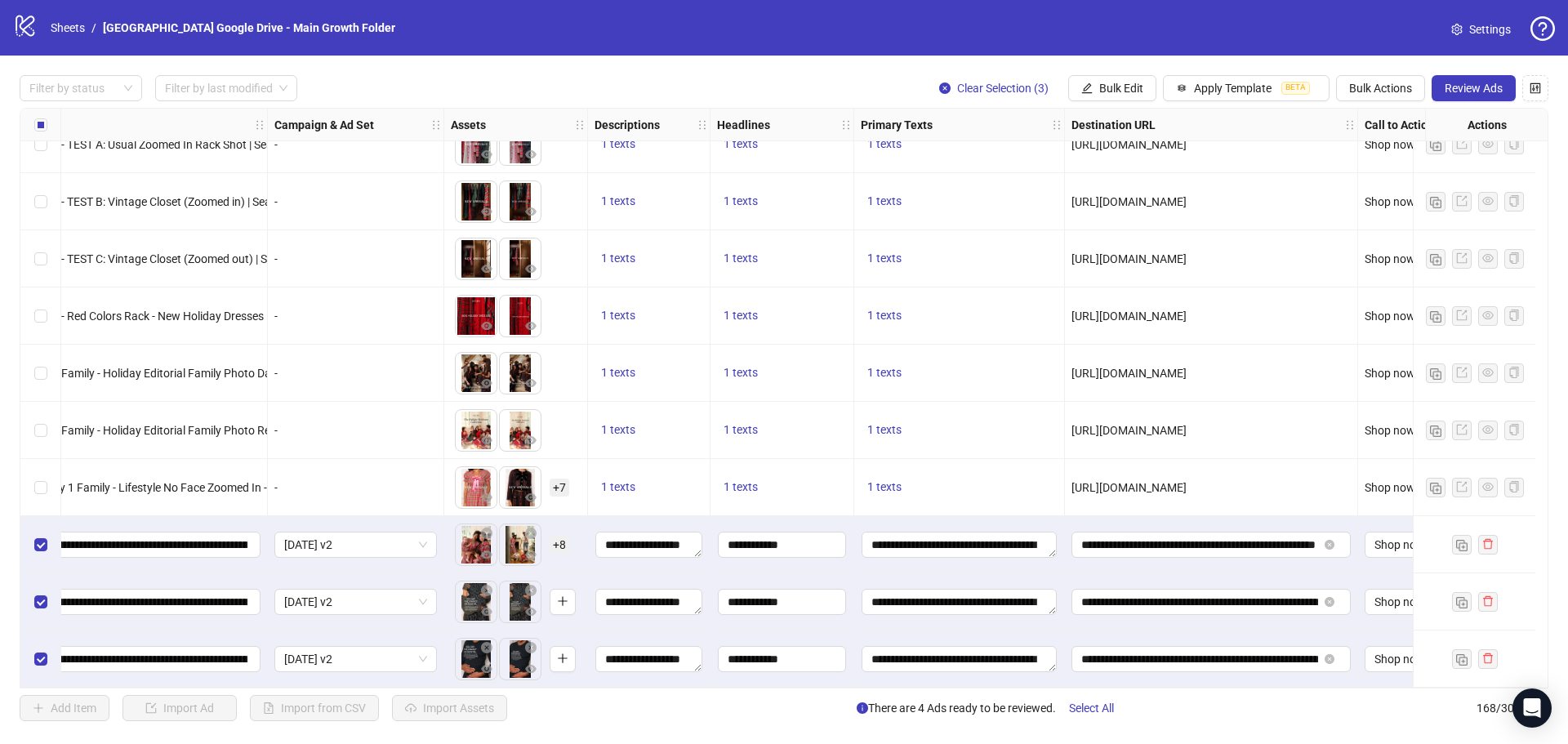
scroll to position [9063, 335]
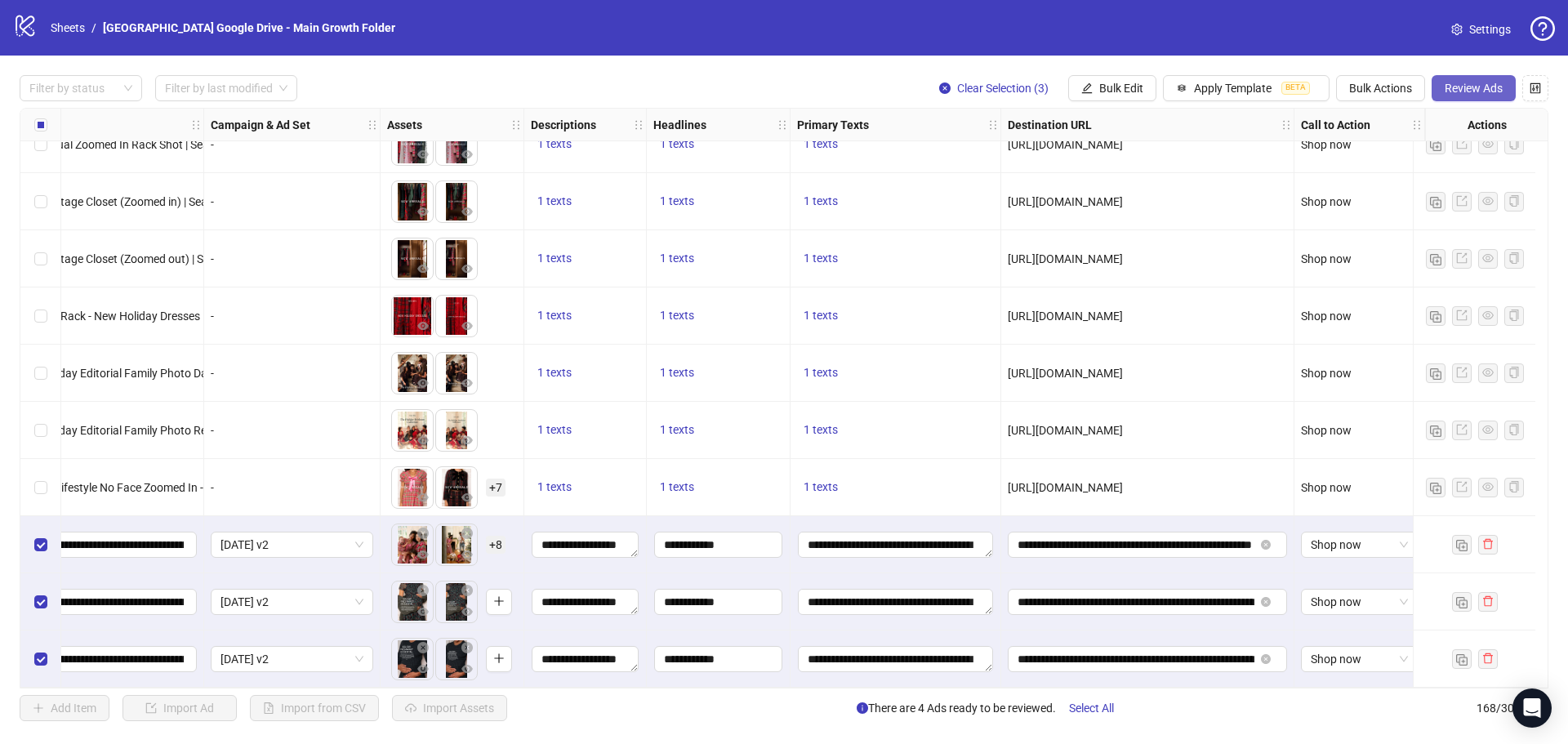
click at [1486, 85] on span "Review Ads" at bounding box center [1473, 88] width 58 height 13
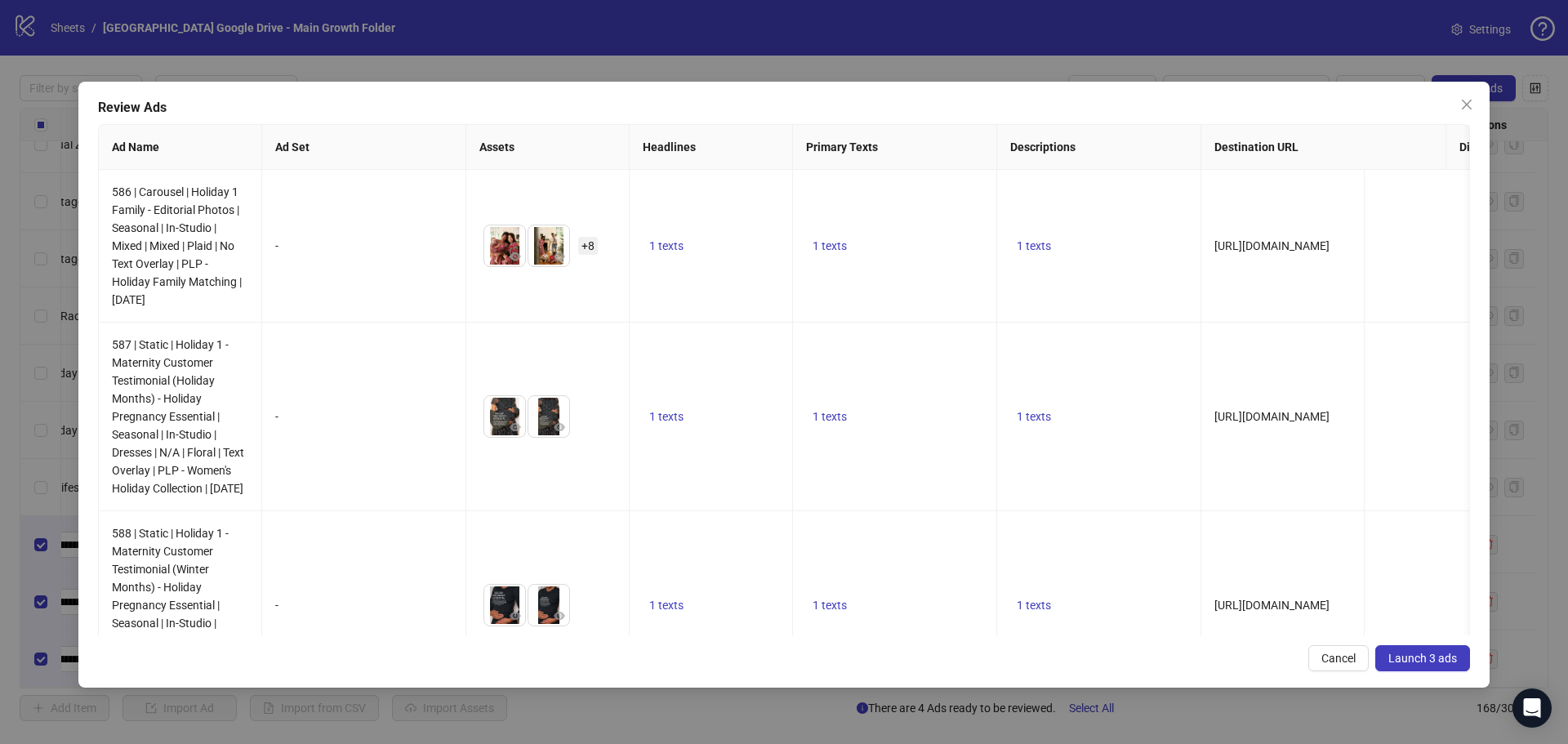
click at [1429, 658] on span "Launch 3 ads" at bounding box center [1422, 658] width 68 height 13
